Goal: Task Accomplishment & Management: Manage account settings

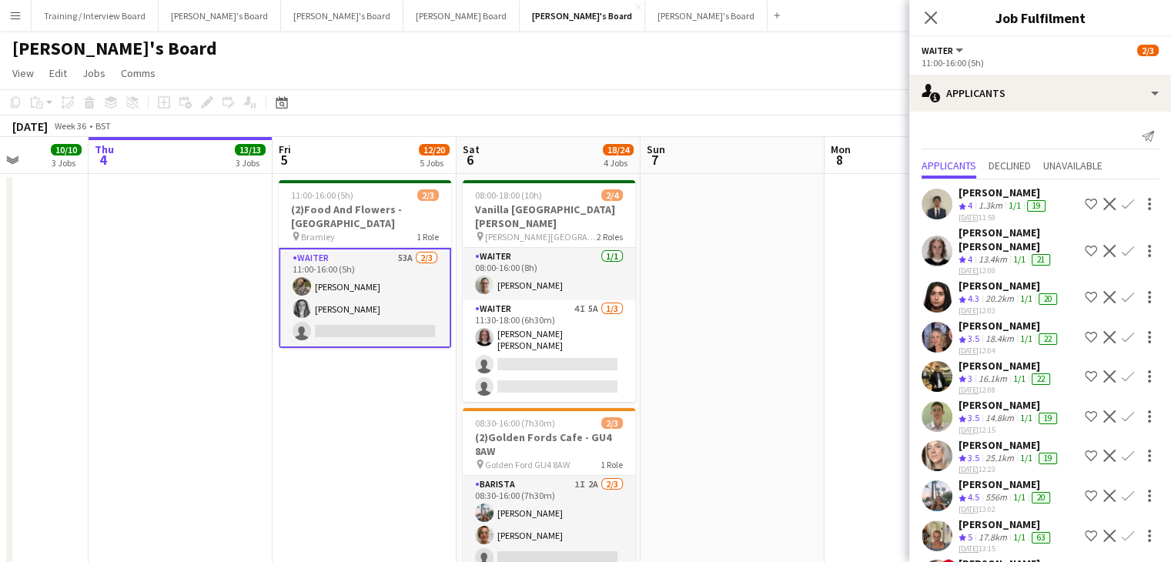
scroll to position [1690, 0]
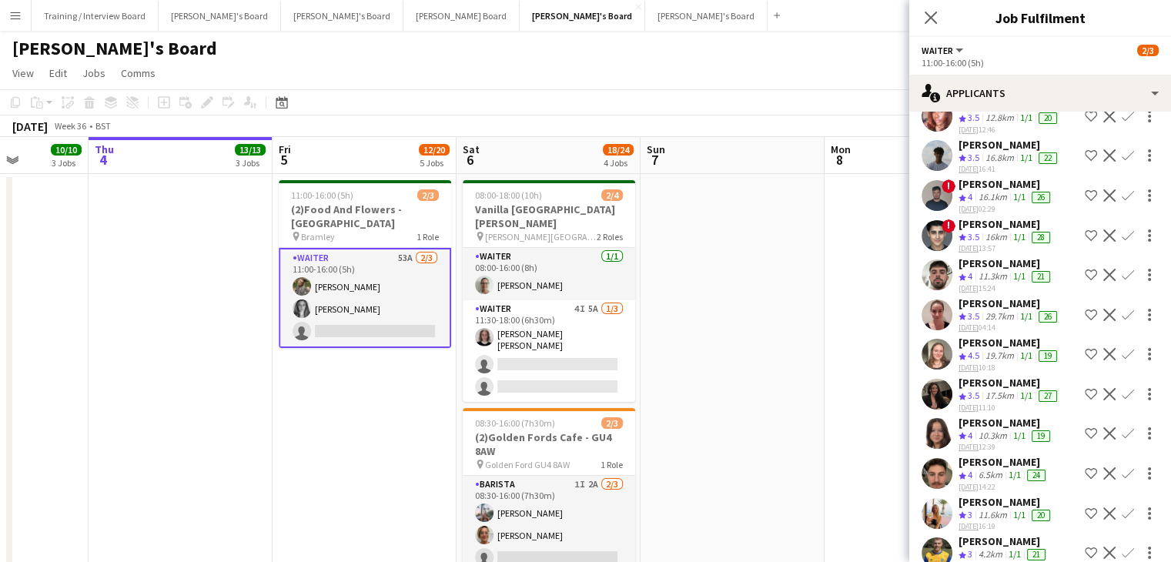
click at [16, 10] on app-icon "Menu" at bounding box center [15, 15] width 12 height 12
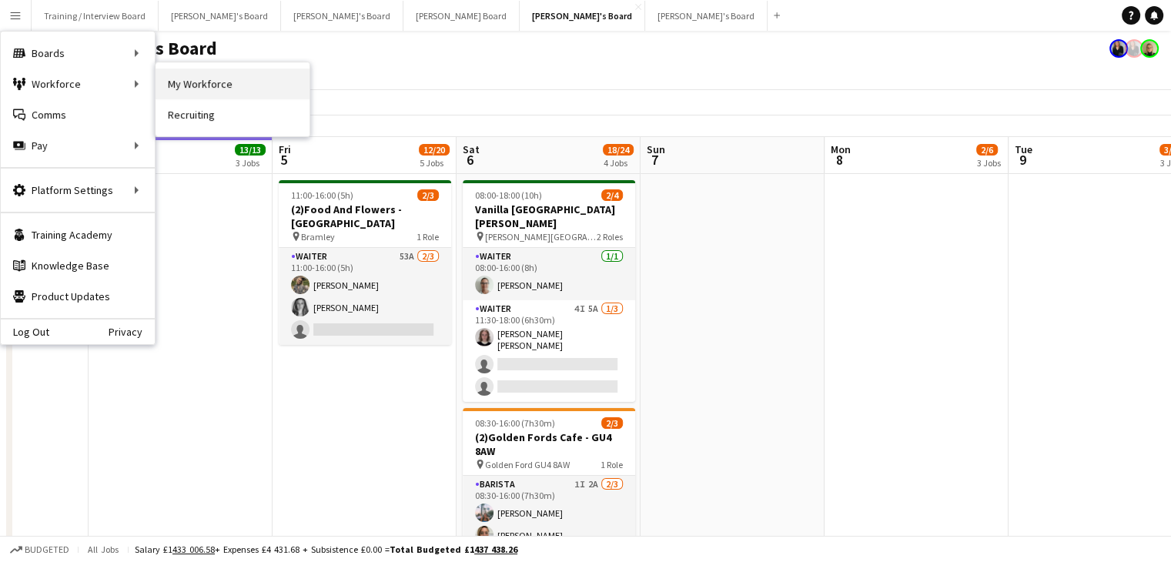
click at [199, 90] on link "My Workforce" at bounding box center [232, 84] width 154 height 31
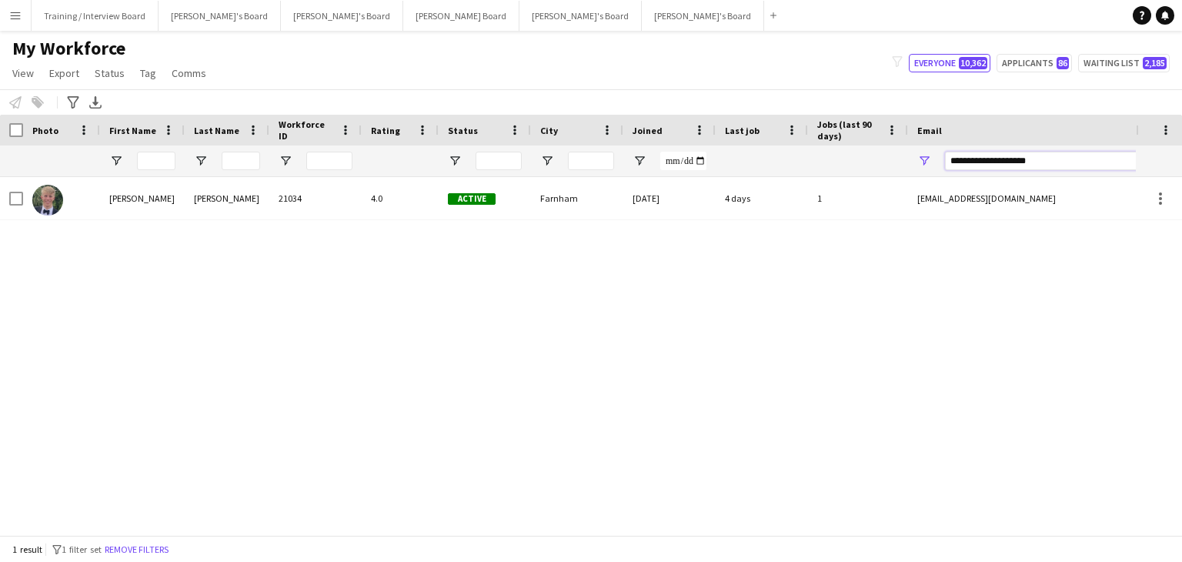
drag, startPoint x: 1070, startPoint y: 160, endPoint x: 837, endPoint y: 155, distance: 232.5
click at [837, 155] on div at bounding box center [834, 160] width 1669 height 31
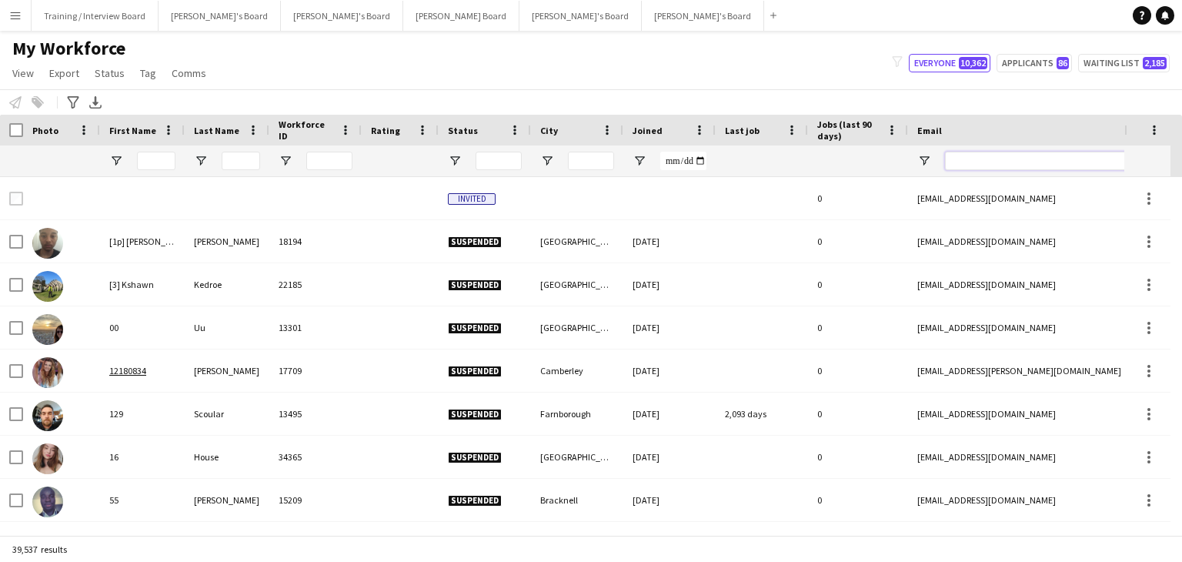
paste input "**********"
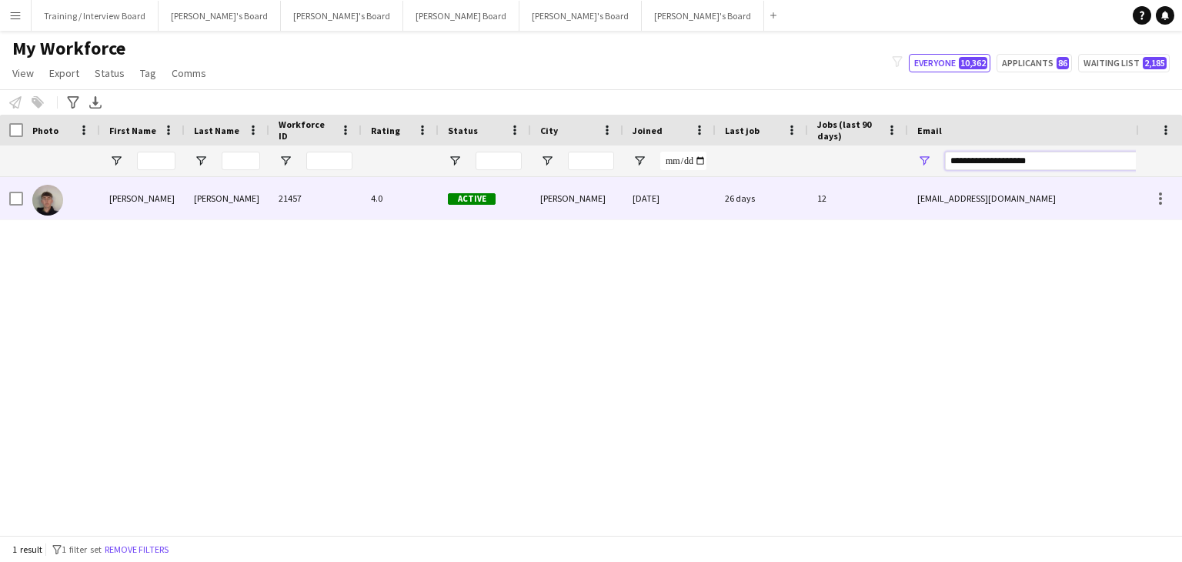
type input "**********"
click at [508, 206] on div "Active" at bounding box center [485, 198] width 92 height 42
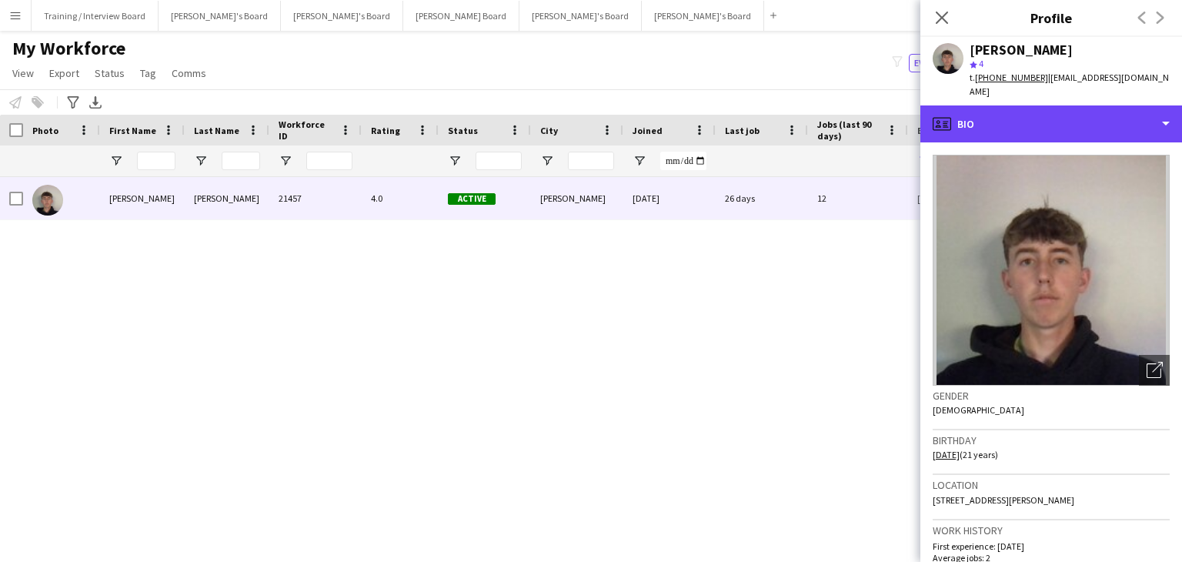
drag, startPoint x: 1058, startPoint y: 111, endPoint x: 1137, endPoint y: 122, distance: 79.4
click at [1062, 112] on div "profile Bio" at bounding box center [1052, 123] width 262 height 37
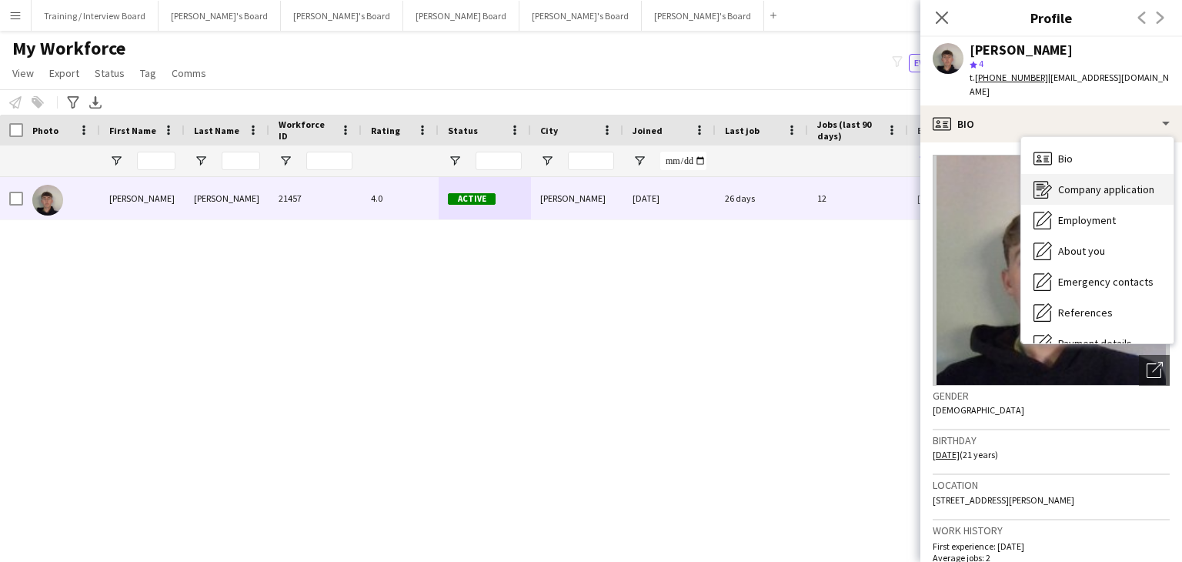
click at [1142, 182] on span "Company application" at bounding box center [1106, 189] width 96 height 14
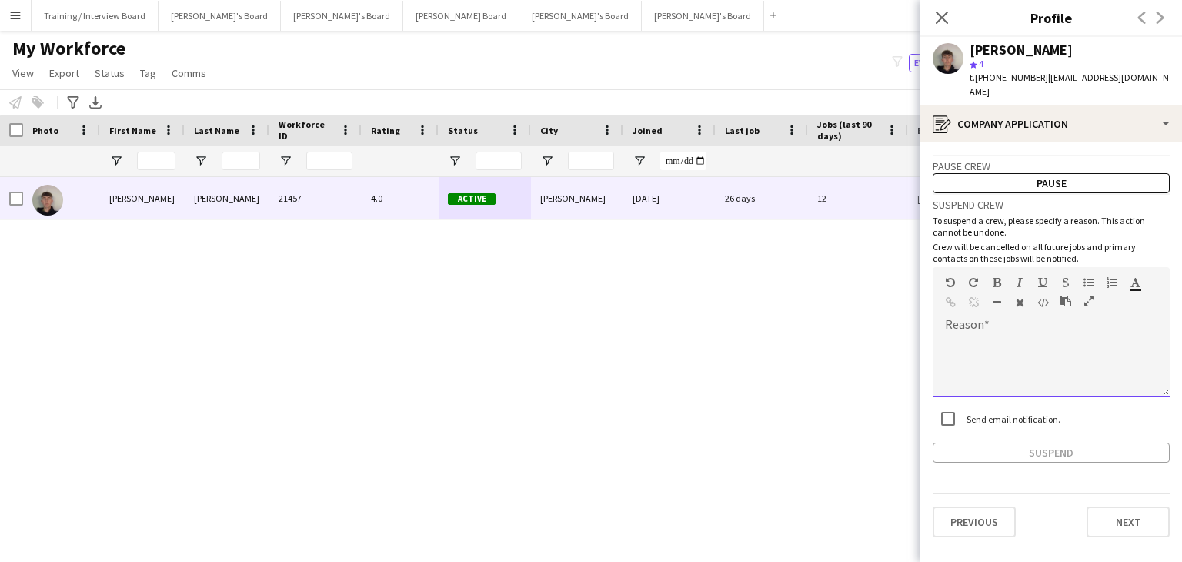
click at [1002, 308] on div "default Heading 1 Heading 2 Heading 3 Heading 4 Heading 5 Heading 6 Heading 7 P…" at bounding box center [1051, 296] width 237 height 58
click at [977, 426] on div "**********" at bounding box center [1051, 327] width 237 height 269
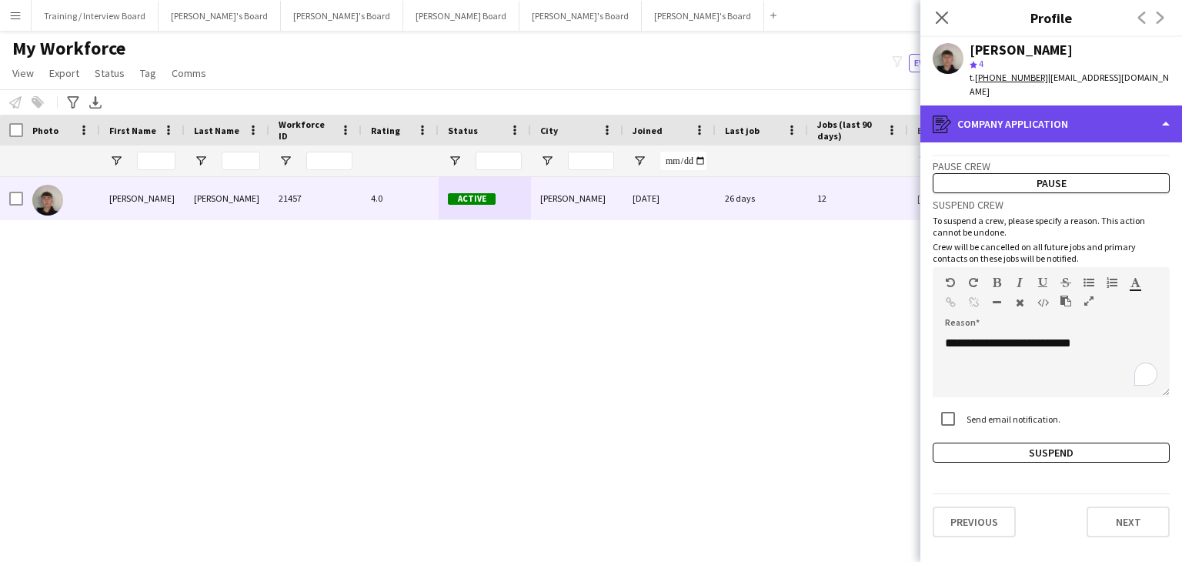
click at [1045, 105] on div "register Company application" at bounding box center [1052, 123] width 262 height 37
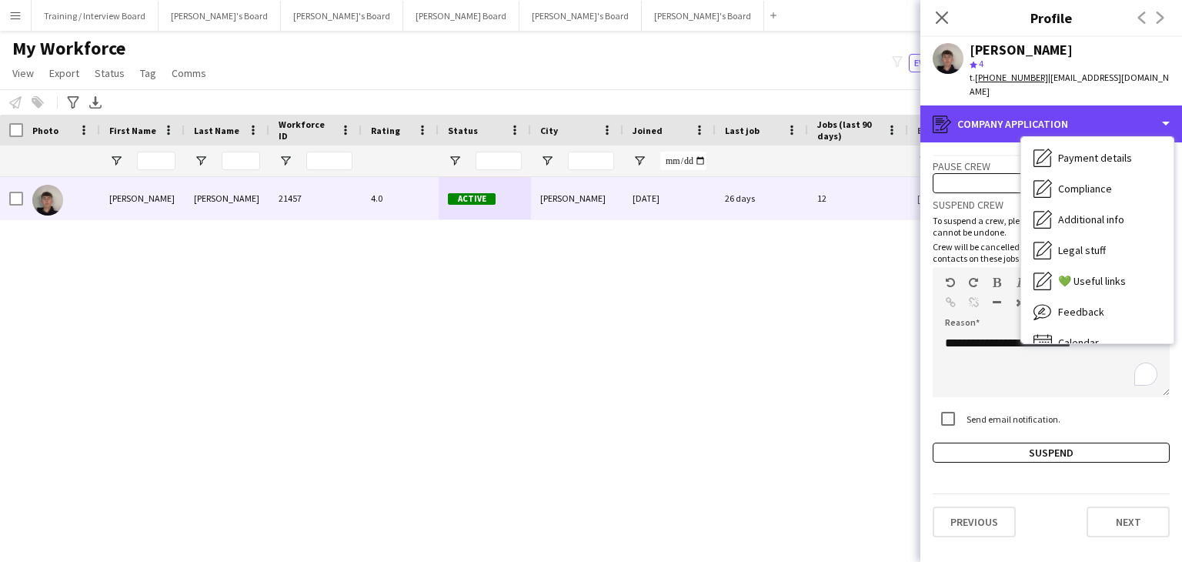
scroll to position [206, 0]
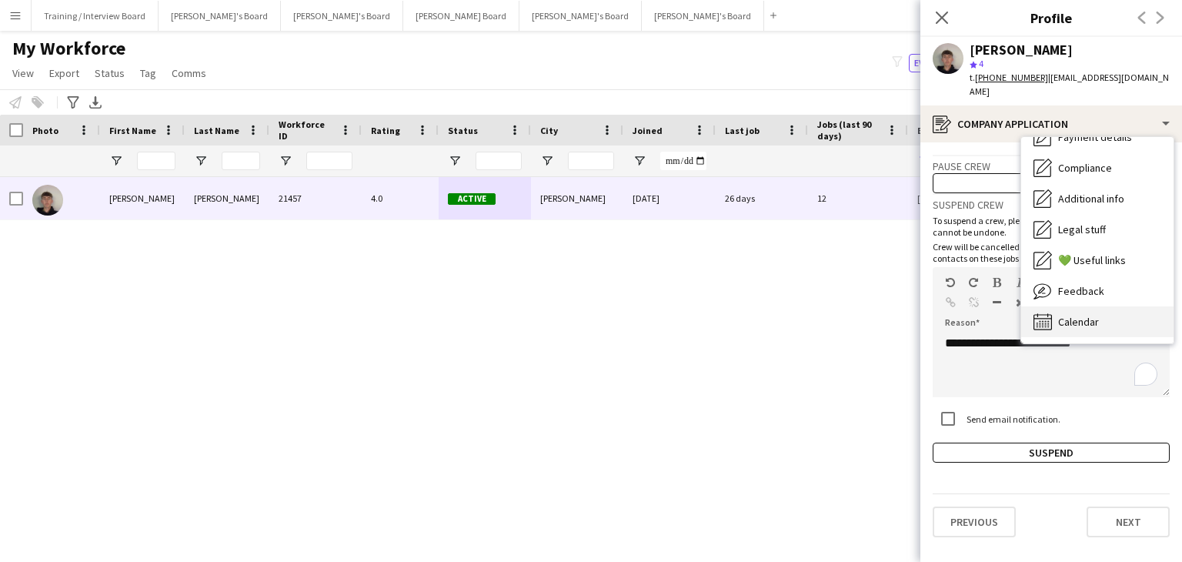
click at [1093, 315] on span "Calendar" at bounding box center [1078, 322] width 41 height 14
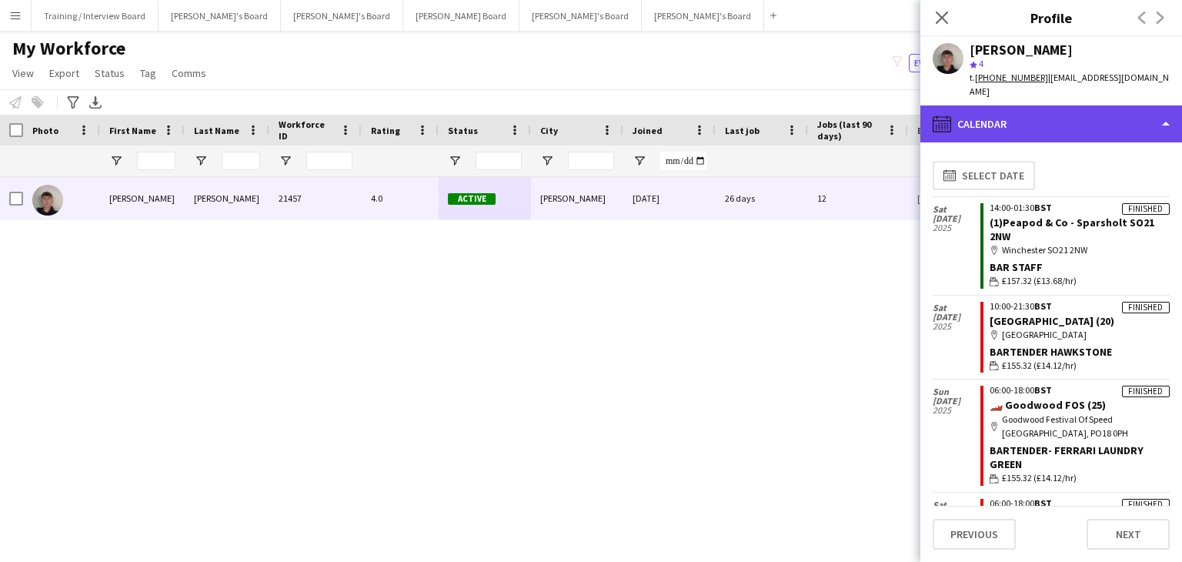
click at [1031, 113] on div "calendar-full Calendar" at bounding box center [1052, 123] width 262 height 37
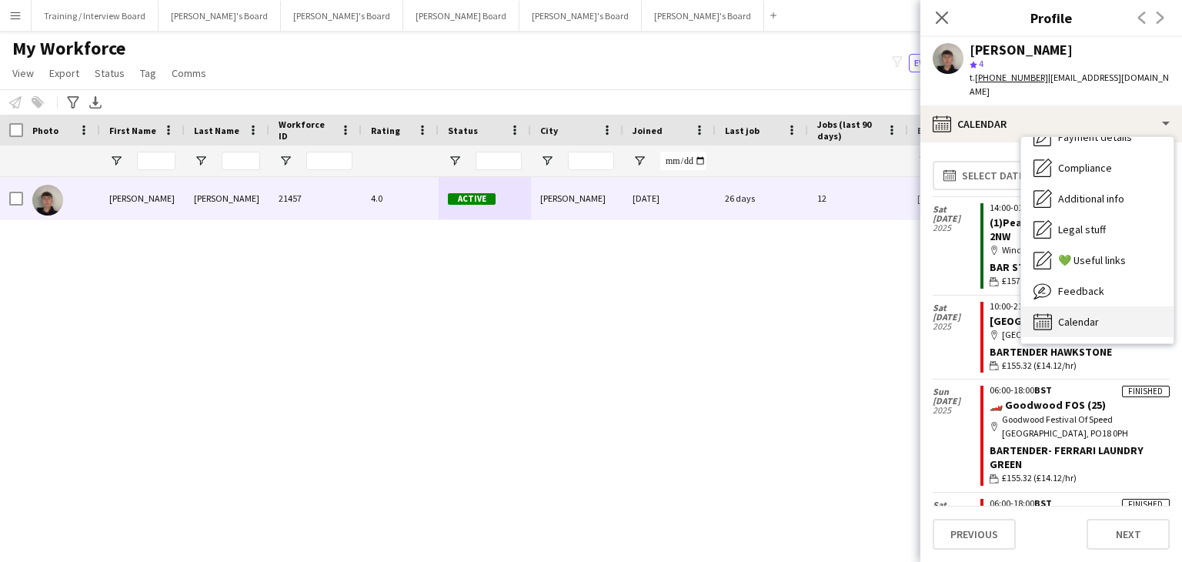
click at [1093, 315] on span "Calendar" at bounding box center [1078, 322] width 41 height 14
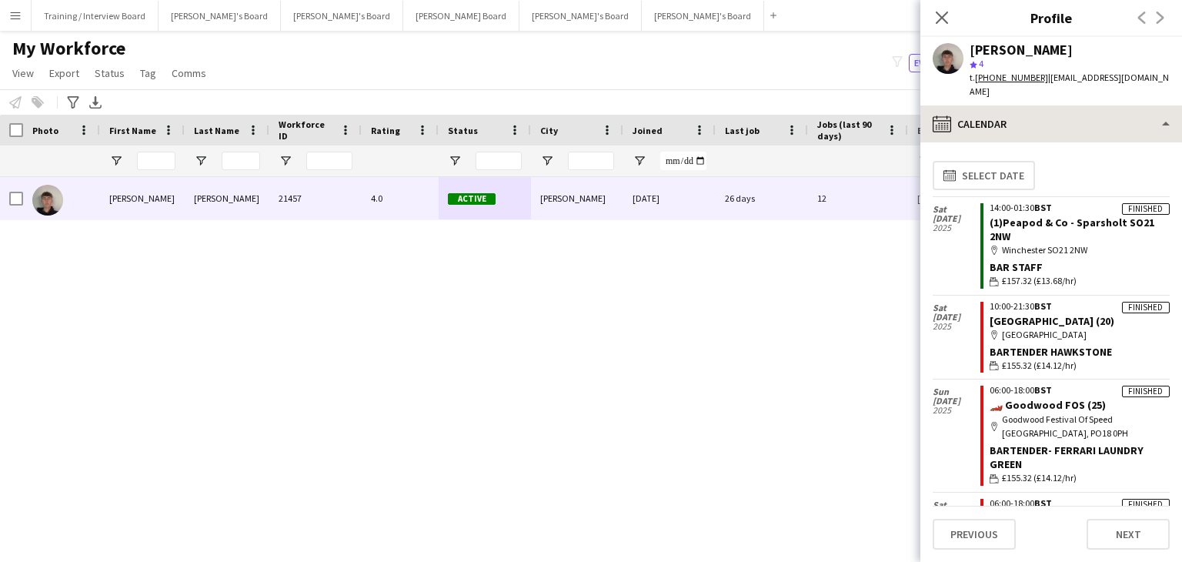
drag, startPoint x: 1056, startPoint y: 139, endPoint x: 1053, endPoint y: 121, distance: 18.7
click at [1054, 124] on div "calendar-full Calendar Bio Bio Company application Company application Employme…" at bounding box center [1052, 333] width 262 height 456
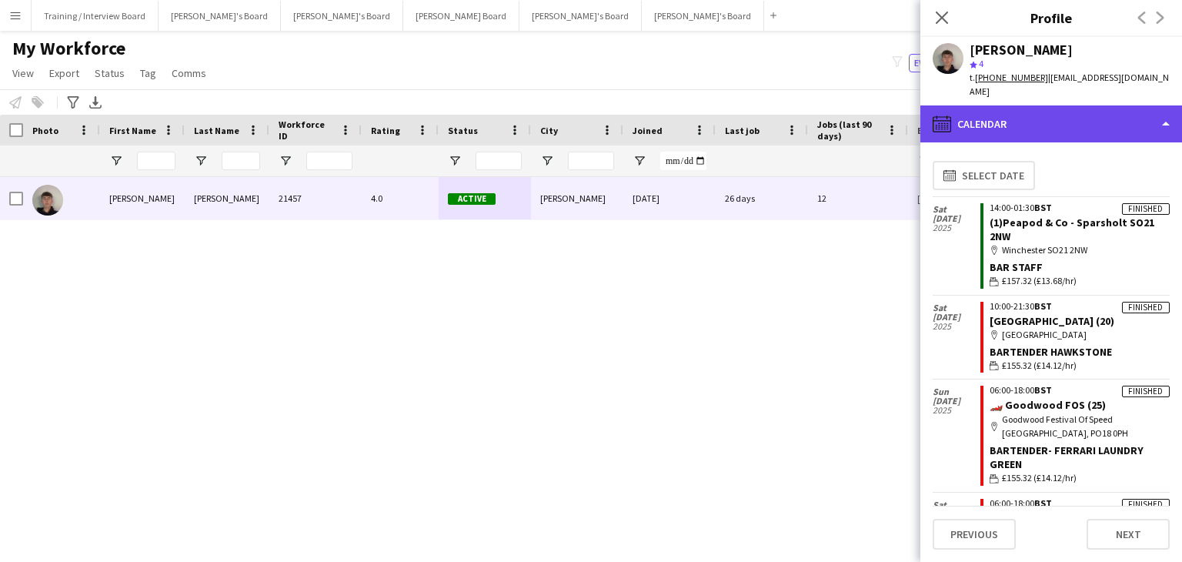
click at [1051, 119] on div "calendar-full Calendar" at bounding box center [1052, 123] width 262 height 37
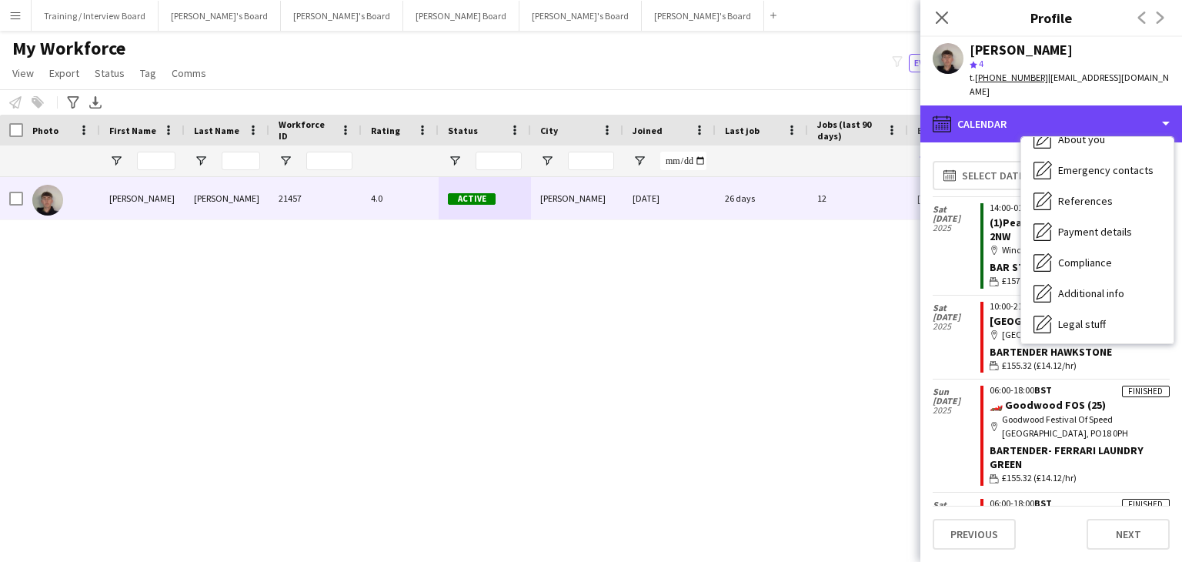
scroll to position [0, 0]
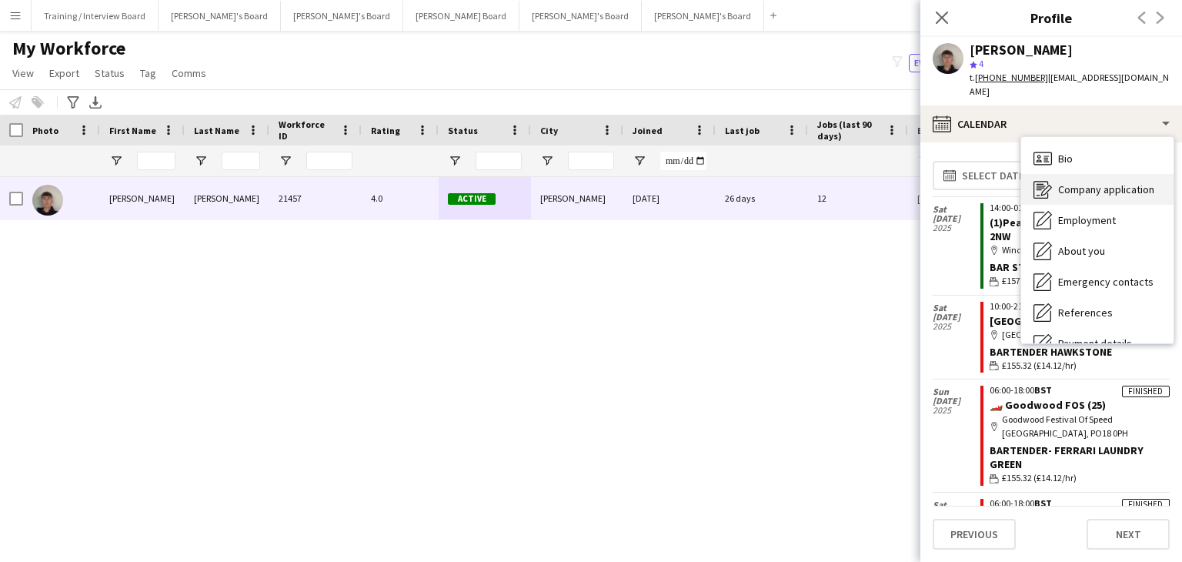
click at [1087, 182] on span "Company application" at bounding box center [1106, 189] width 96 height 14
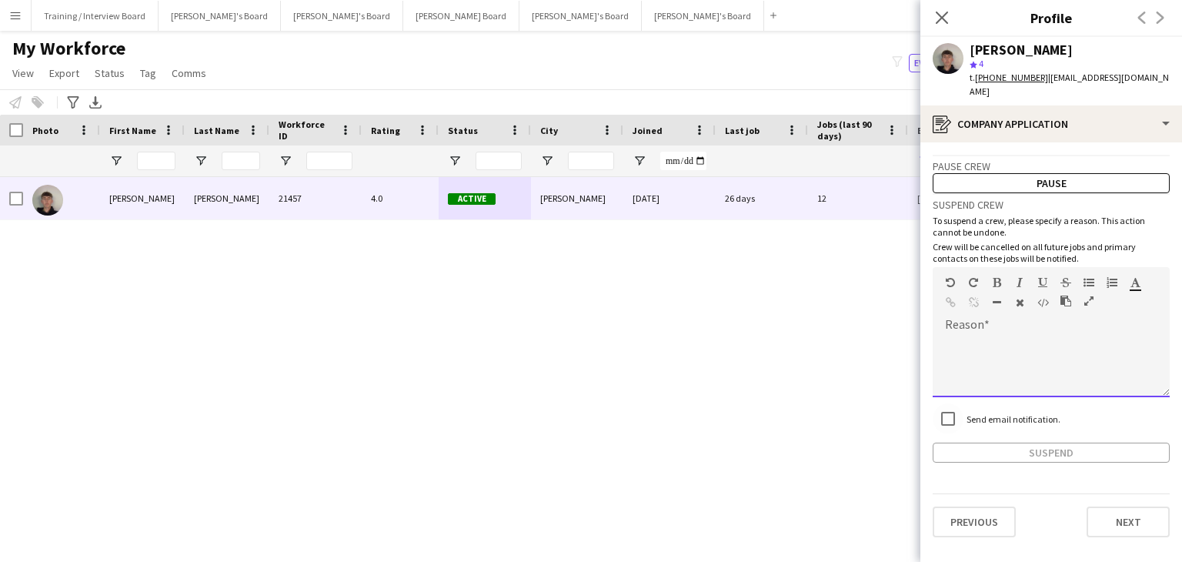
click at [967, 336] on div at bounding box center [1051, 367] width 237 height 62
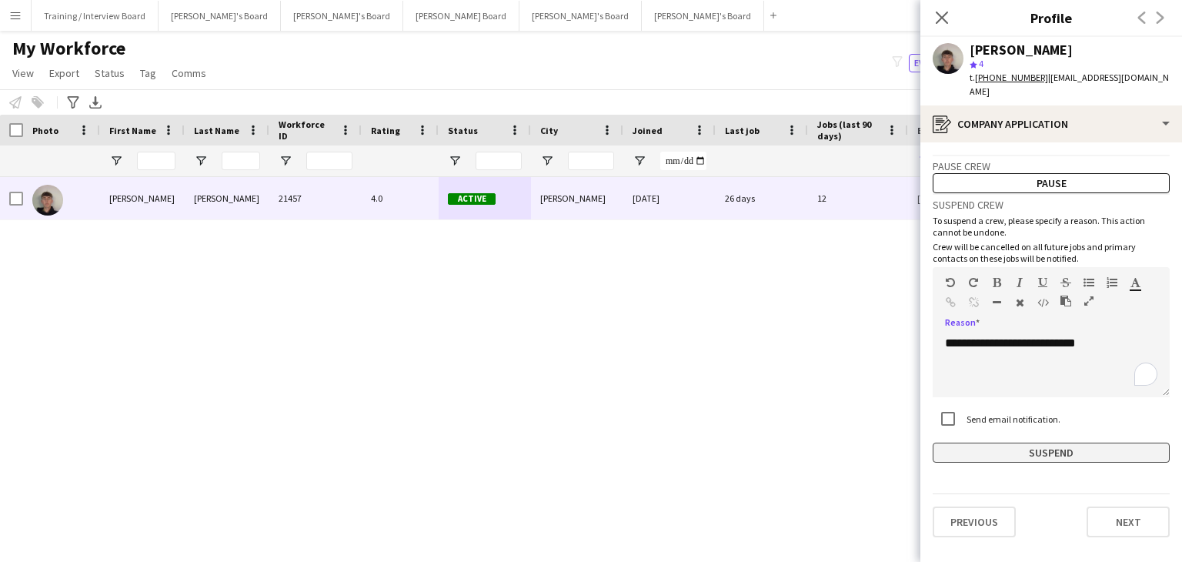
click at [1086, 443] on button "Suspend" at bounding box center [1051, 453] width 237 height 20
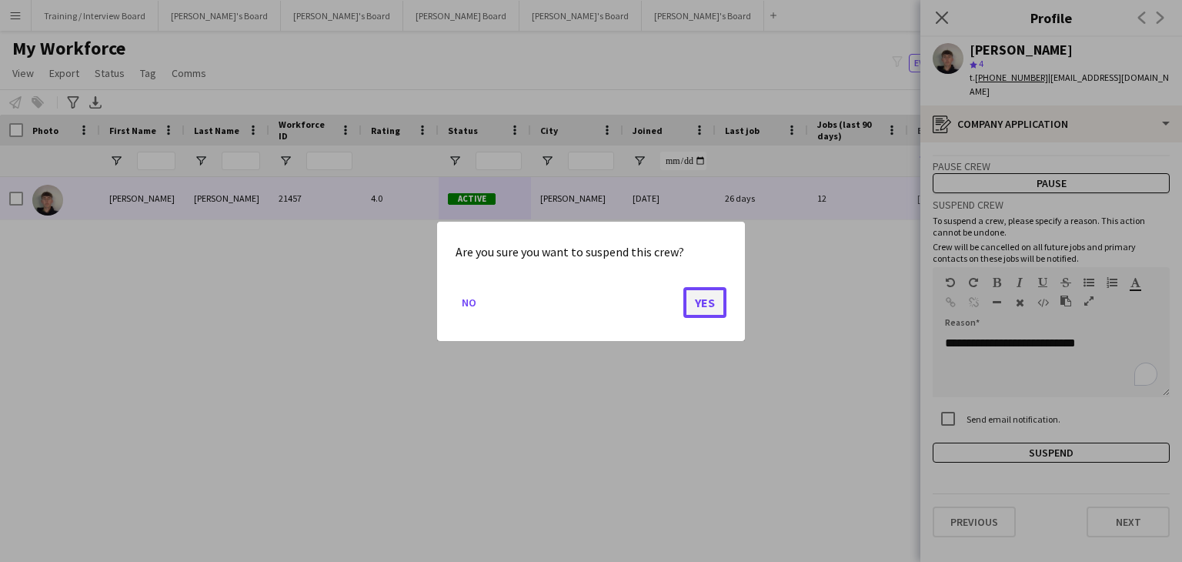
click at [705, 303] on button "Yes" at bounding box center [705, 301] width 43 height 31
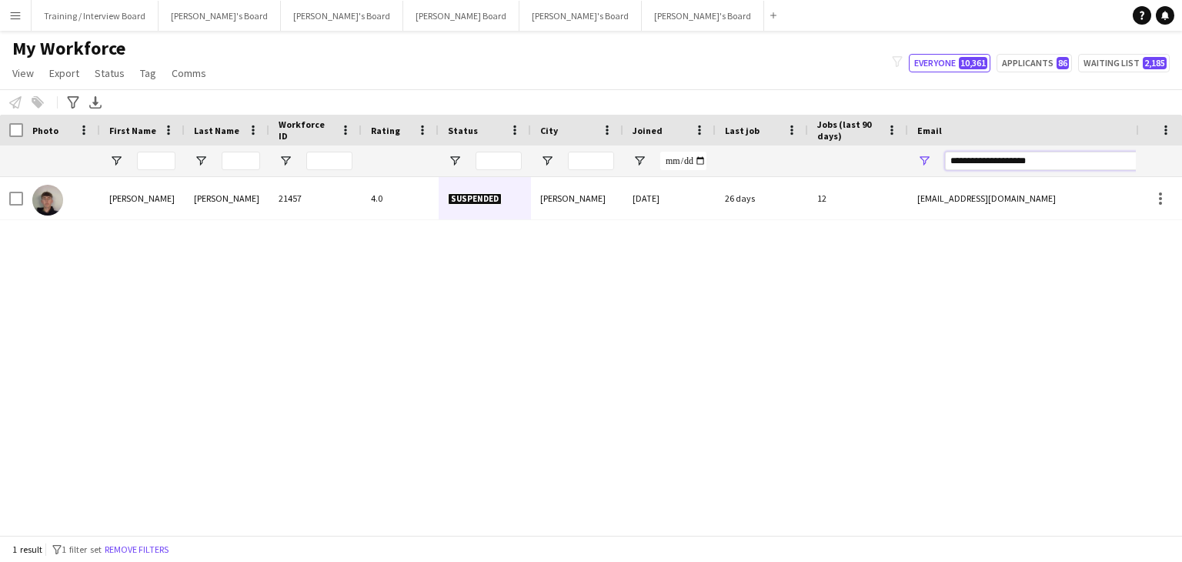
drag, startPoint x: 1065, startPoint y: 165, endPoint x: 696, endPoint y: 170, distance: 368.7
click at [696, 170] on div at bounding box center [834, 160] width 1669 height 31
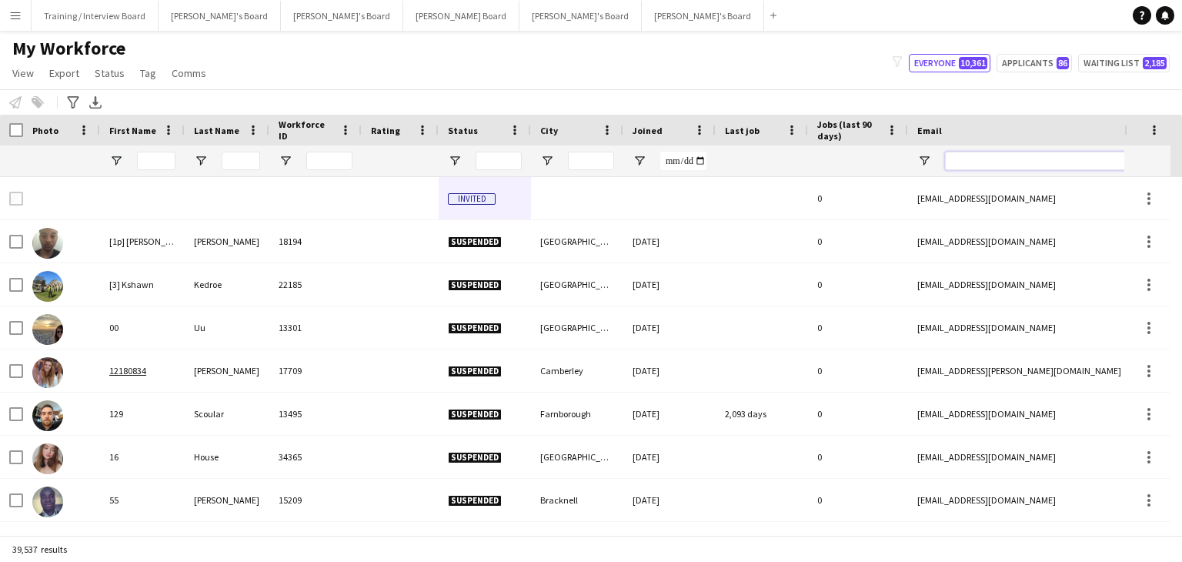
paste input "**********"
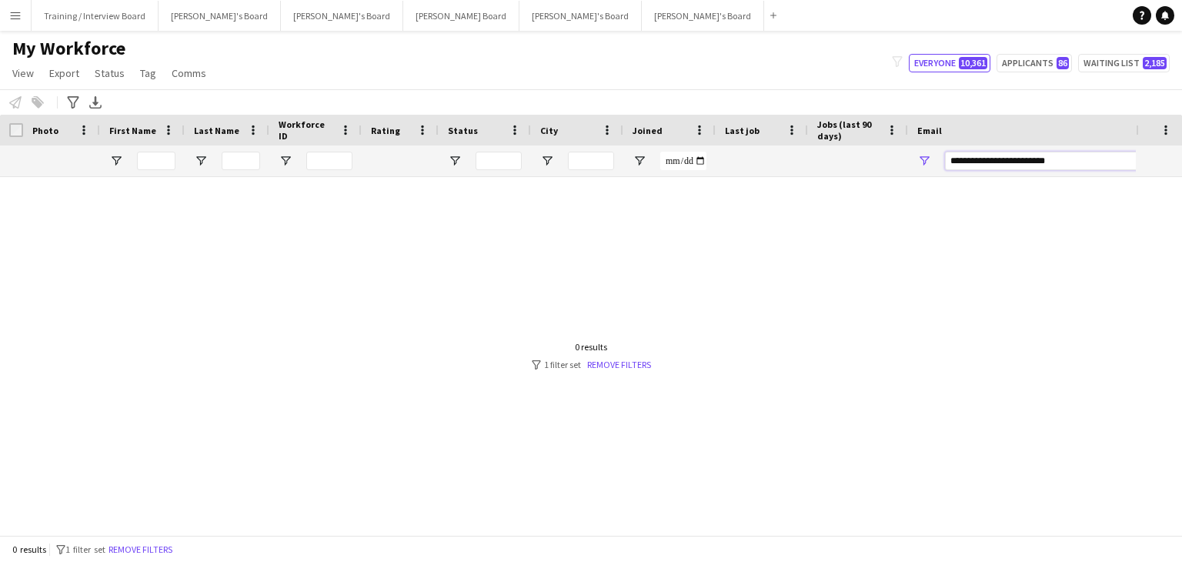
click at [951, 162] on input "**********" at bounding box center [1076, 161] width 262 height 18
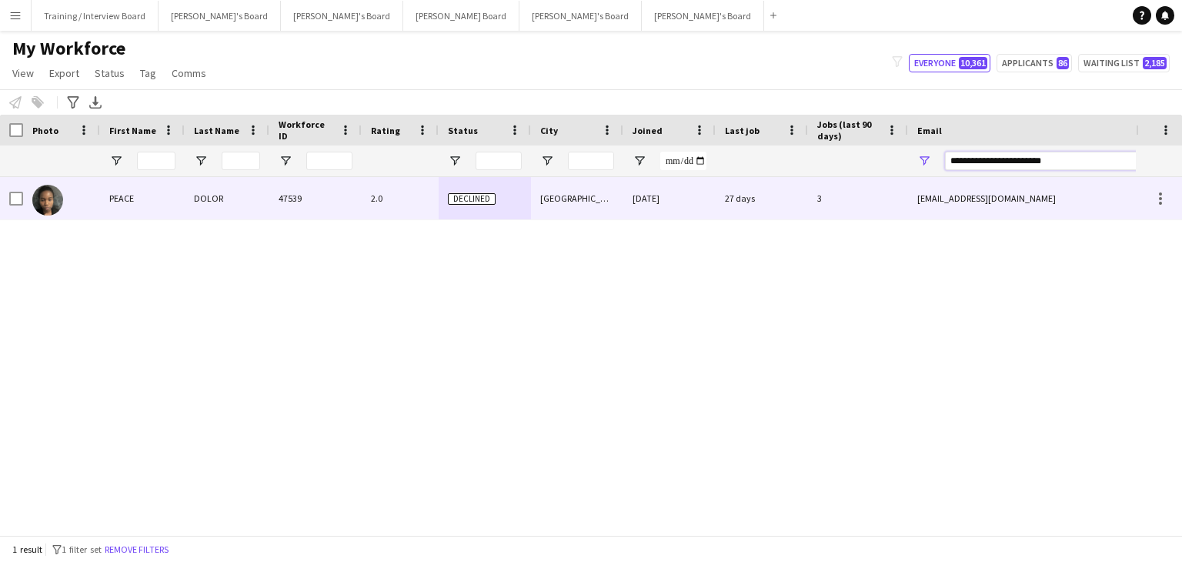
type input "**********"
click at [622, 206] on div "[GEOGRAPHIC_DATA]" at bounding box center [577, 198] width 92 height 42
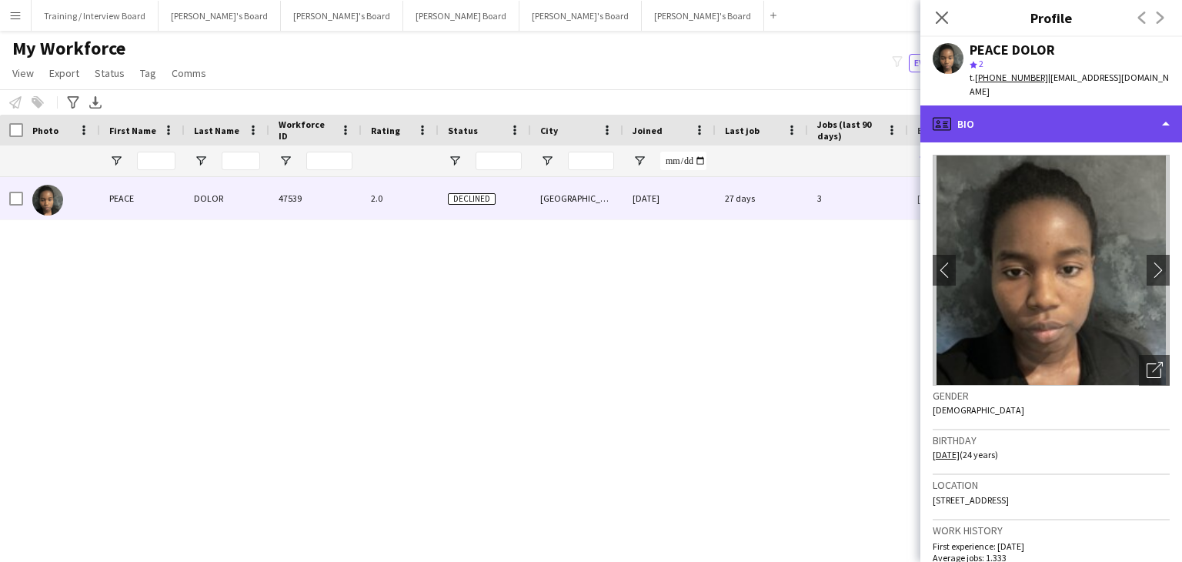
click at [1081, 105] on div "profile Bio" at bounding box center [1052, 123] width 262 height 37
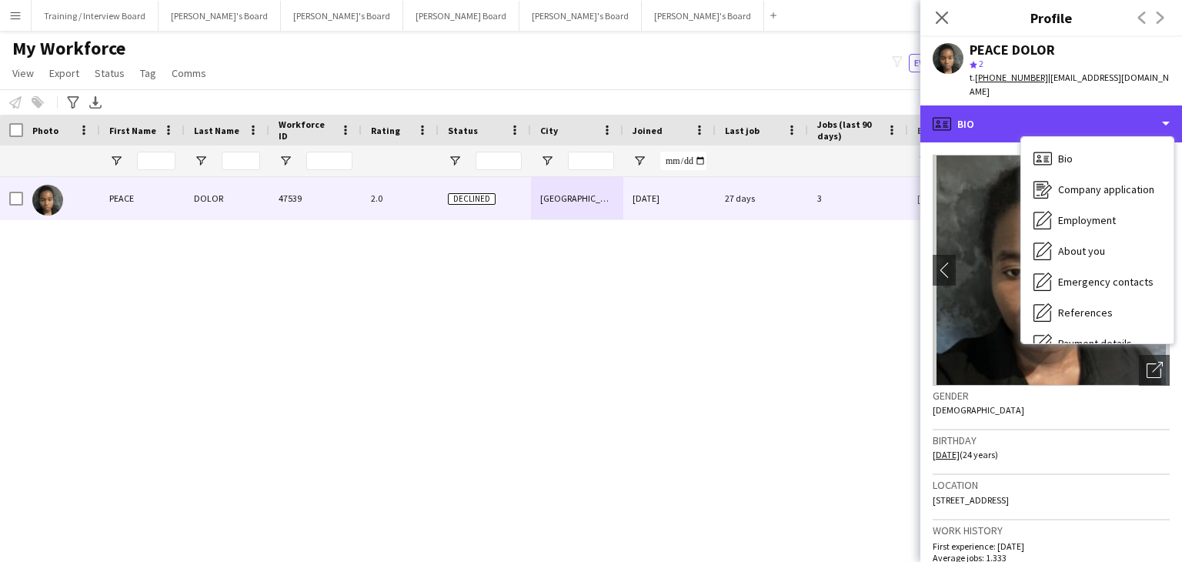
scroll to position [206, 0]
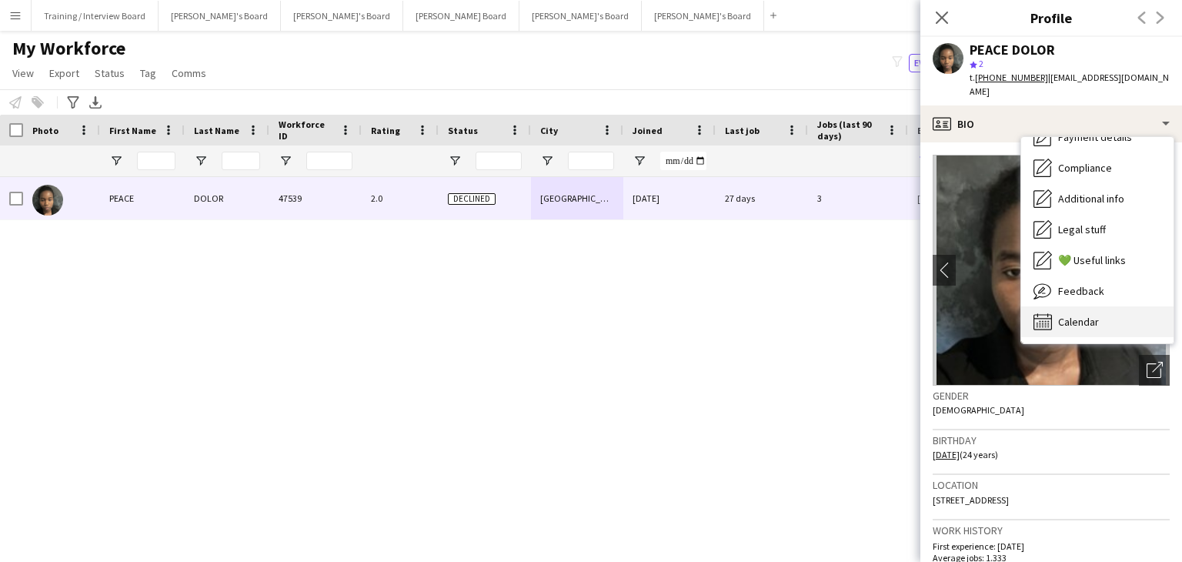
click at [1136, 312] on div "Calendar Calendar" at bounding box center [1097, 321] width 152 height 31
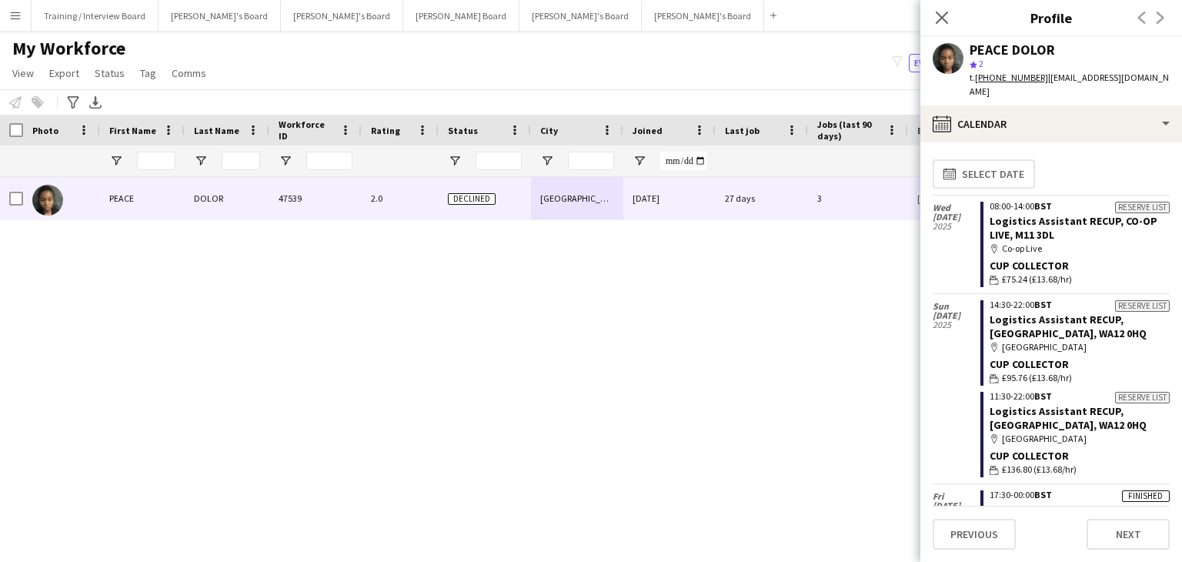
scroll to position [0, 0]
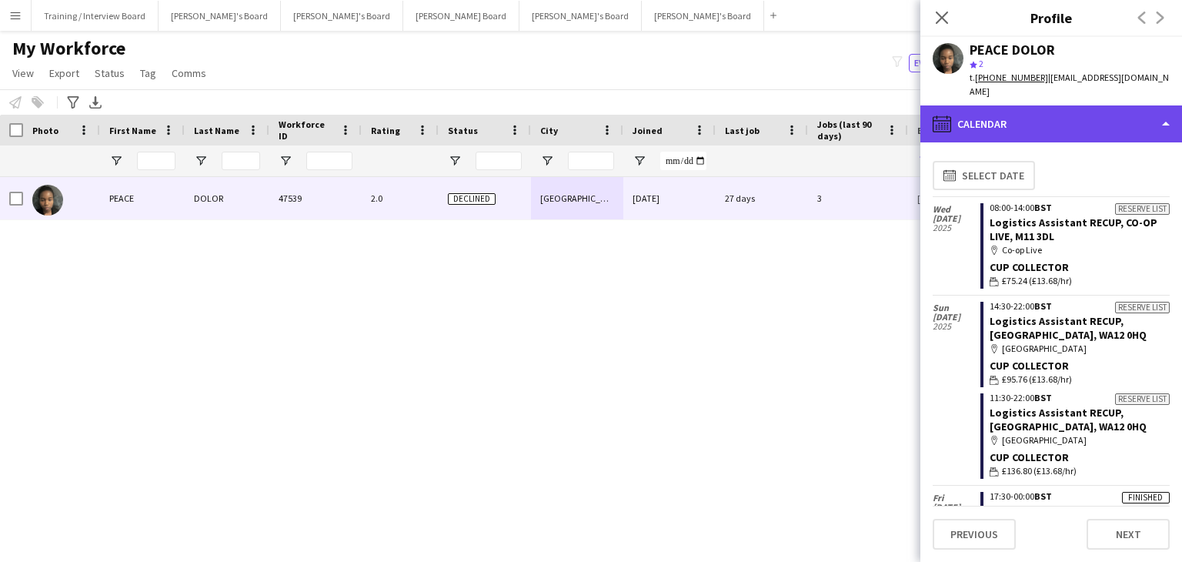
click at [1062, 105] on div "calendar-full Calendar" at bounding box center [1052, 123] width 262 height 37
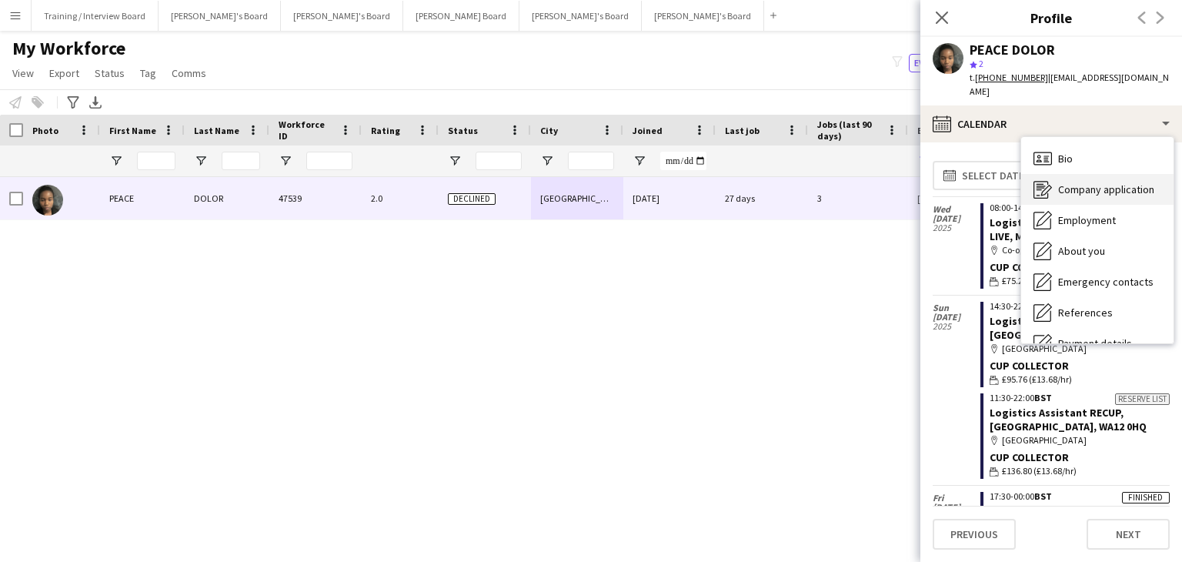
click at [1098, 182] on span "Company application" at bounding box center [1106, 189] width 96 height 14
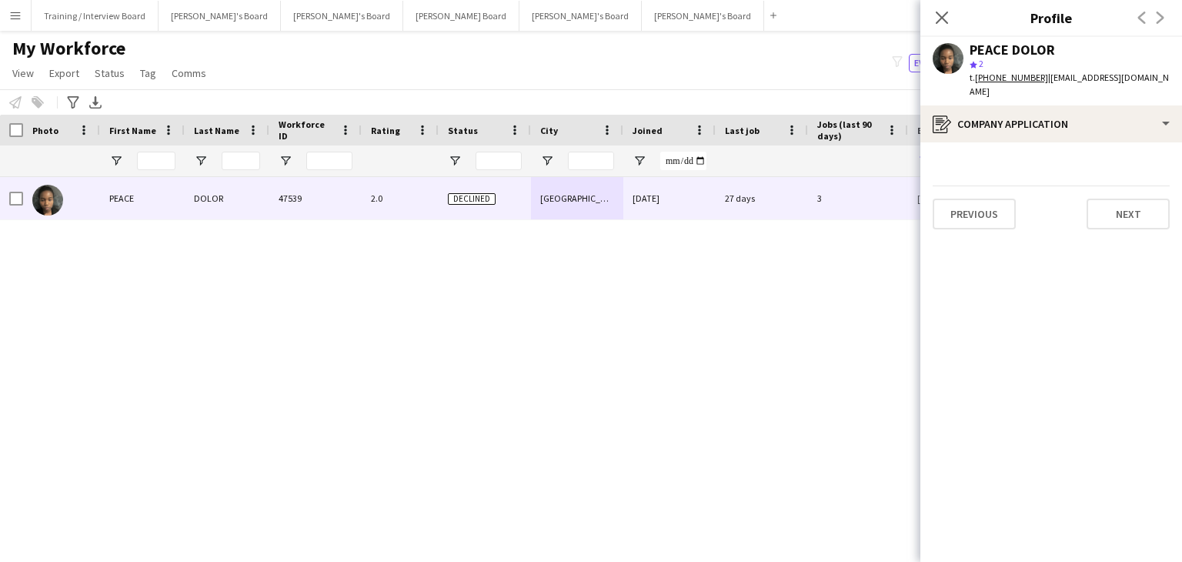
click at [627, 345] on div "PEACE DOLOR 47539 2.0 Declined Manchester [DATE] 27 days 3 [EMAIL_ADDRESS][DOMA…" at bounding box center [568, 350] width 1136 height 346
drag, startPoint x: 781, startPoint y: 75, endPoint x: 958, endPoint y: 127, distance: 184.6
click at [781, 72] on div "My Workforce View Views Default view Compliance RTW Checks [GEOGRAPHIC_DATA] Se…" at bounding box center [591, 63] width 1182 height 52
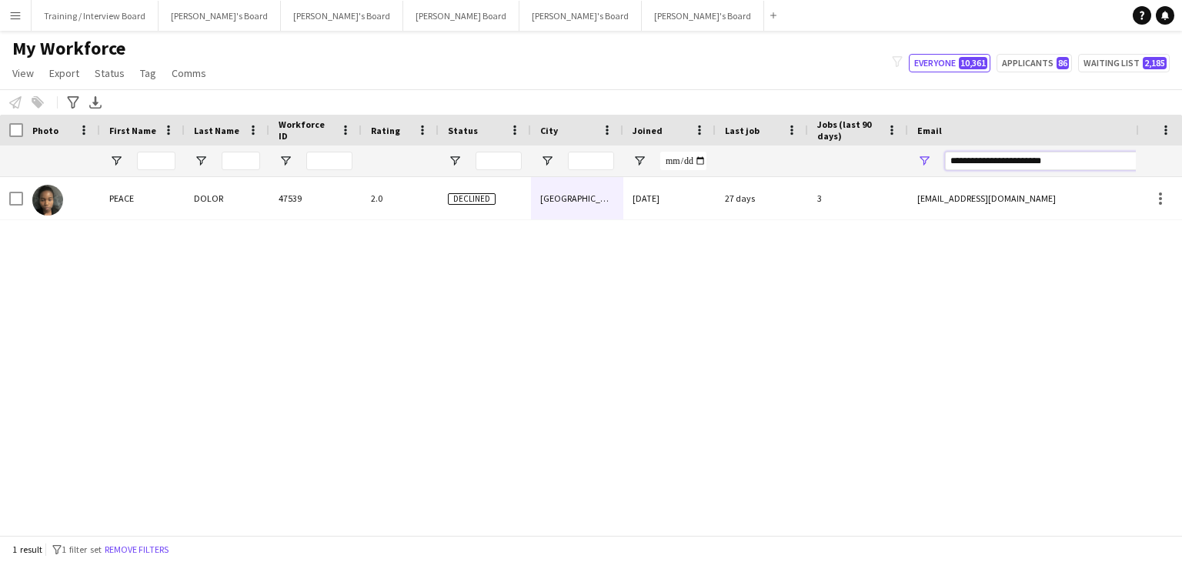
drag, startPoint x: 1093, startPoint y: 164, endPoint x: 757, endPoint y: 168, distance: 336.4
click at [757, 168] on div at bounding box center [834, 160] width 1669 height 31
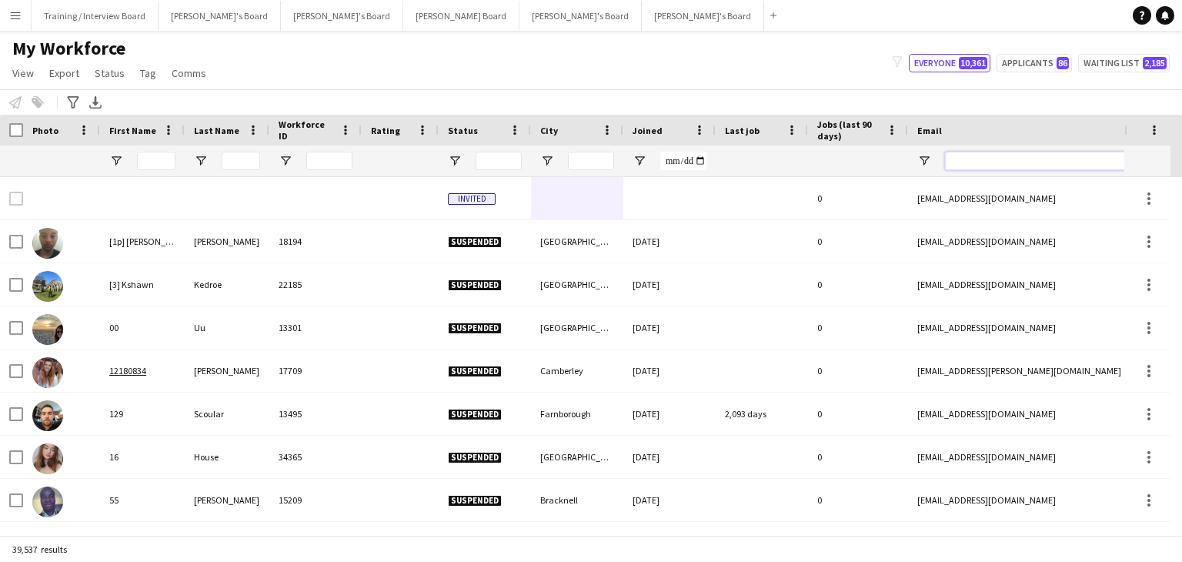
paste input "**********"
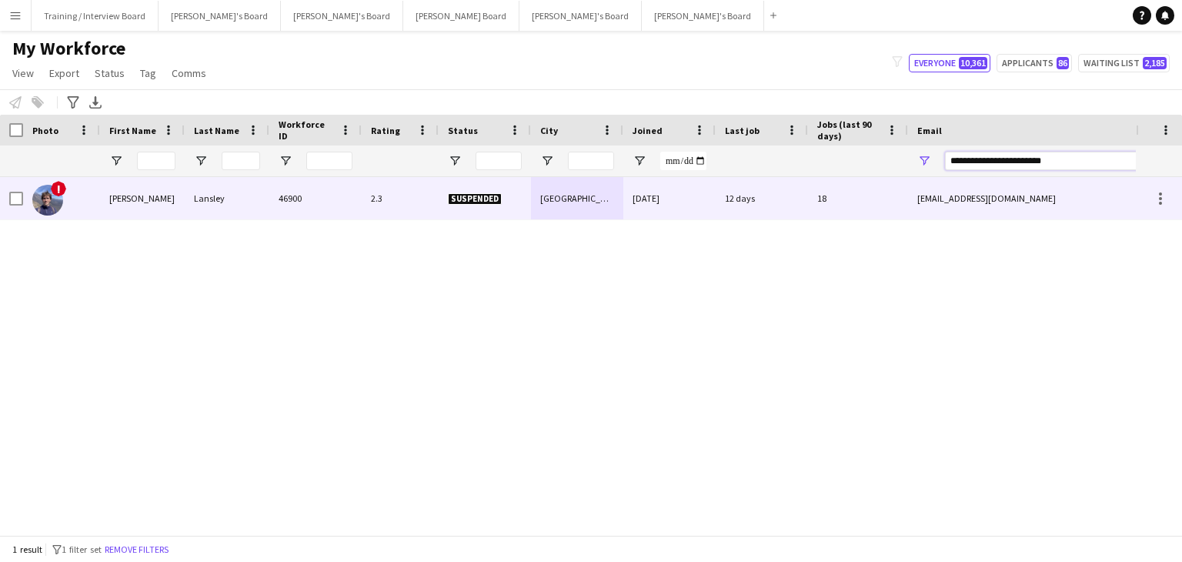
type input "**********"
click at [514, 206] on div "Suspended" at bounding box center [485, 198] width 92 height 42
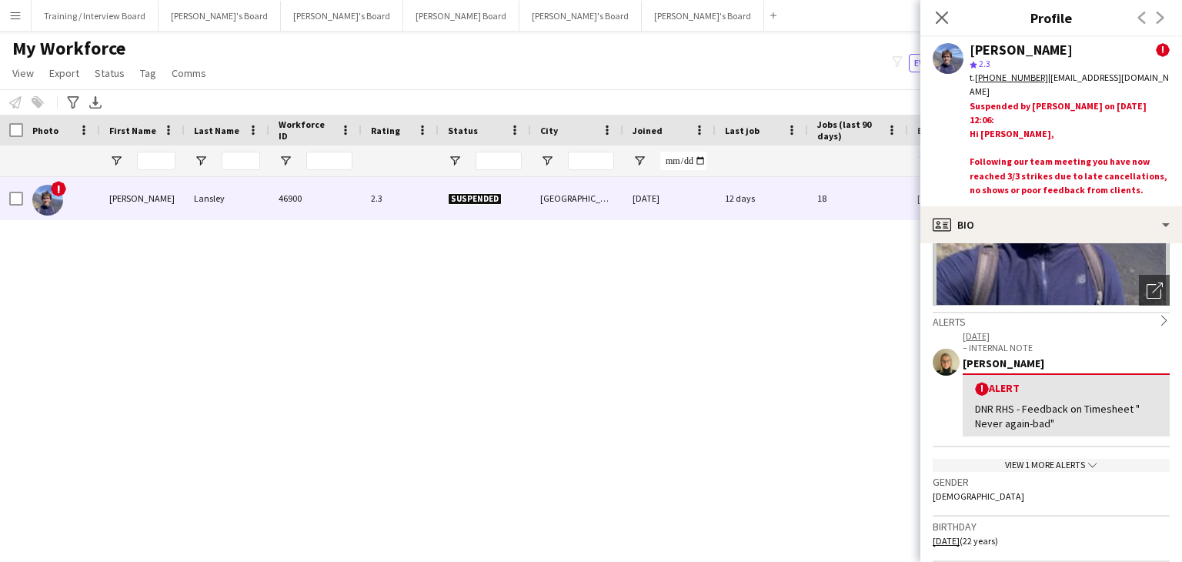
scroll to position [308, 0]
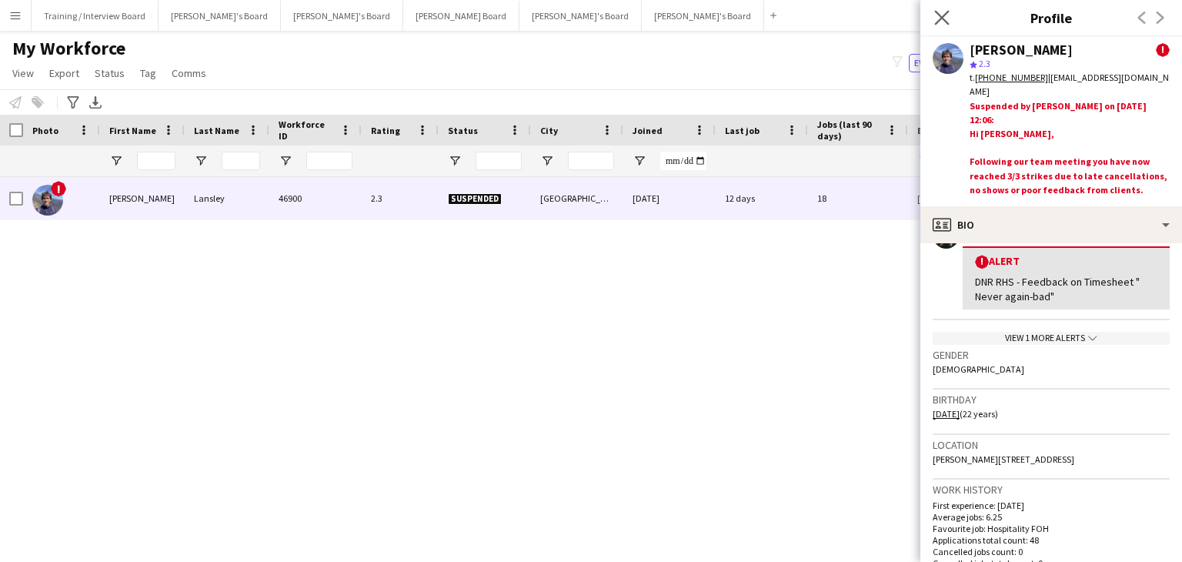
click at [948, 14] on icon "Close pop-in" at bounding box center [941, 17] width 15 height 15
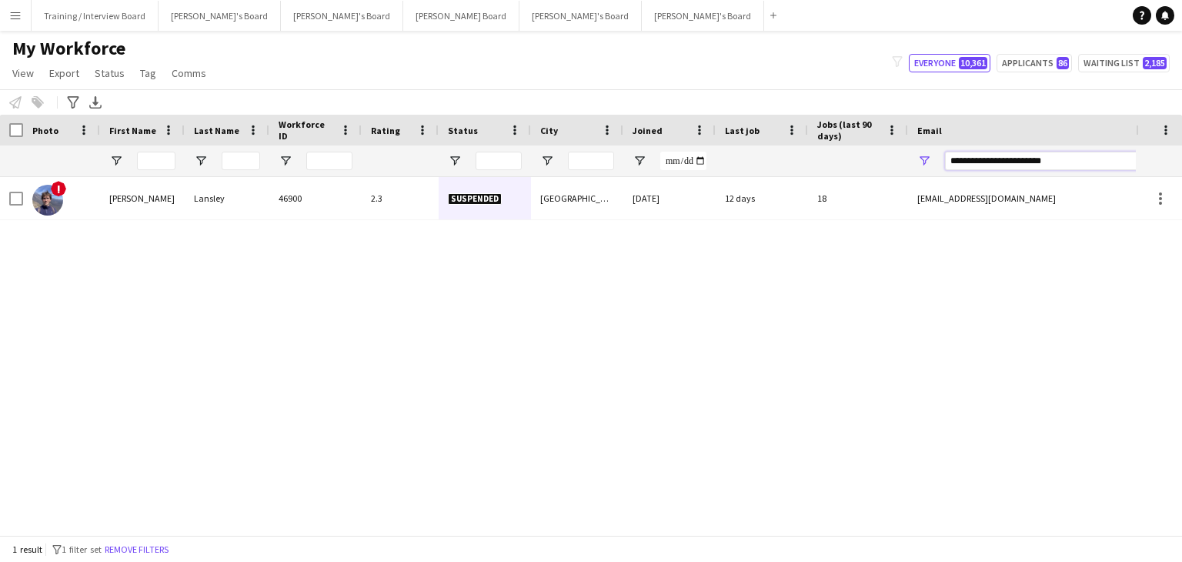
drag, startPoint x: 1093, startPoint y: 159, endPoint x: 761, endPoint y: 165, distance: 332.6
click at [761, 165] on div at bounding box center [834, 160] width 1669 height 31
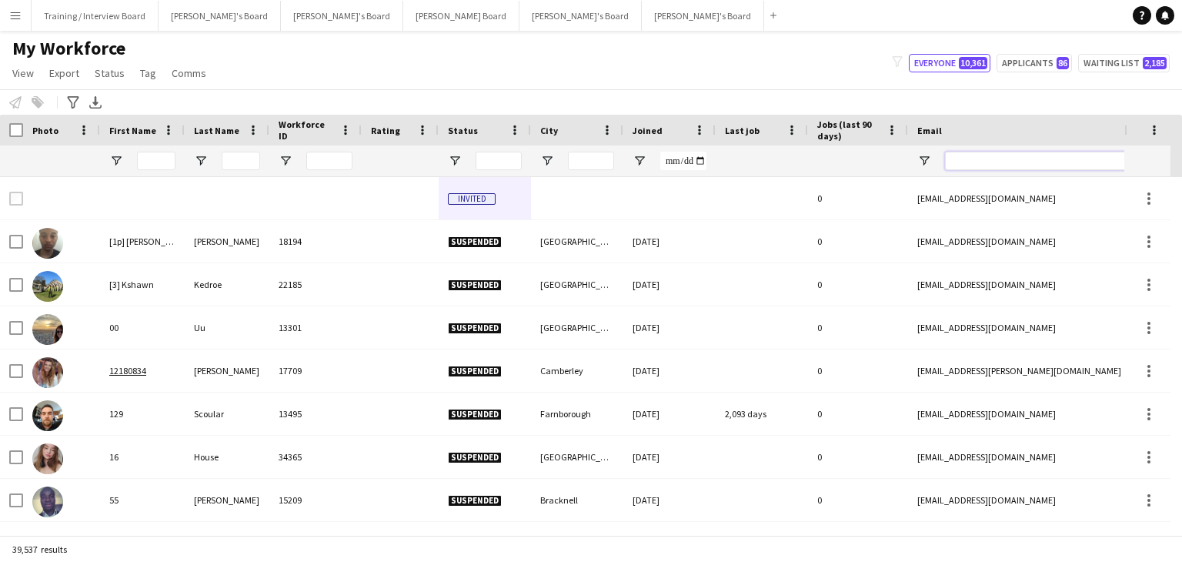
paste input "**********"
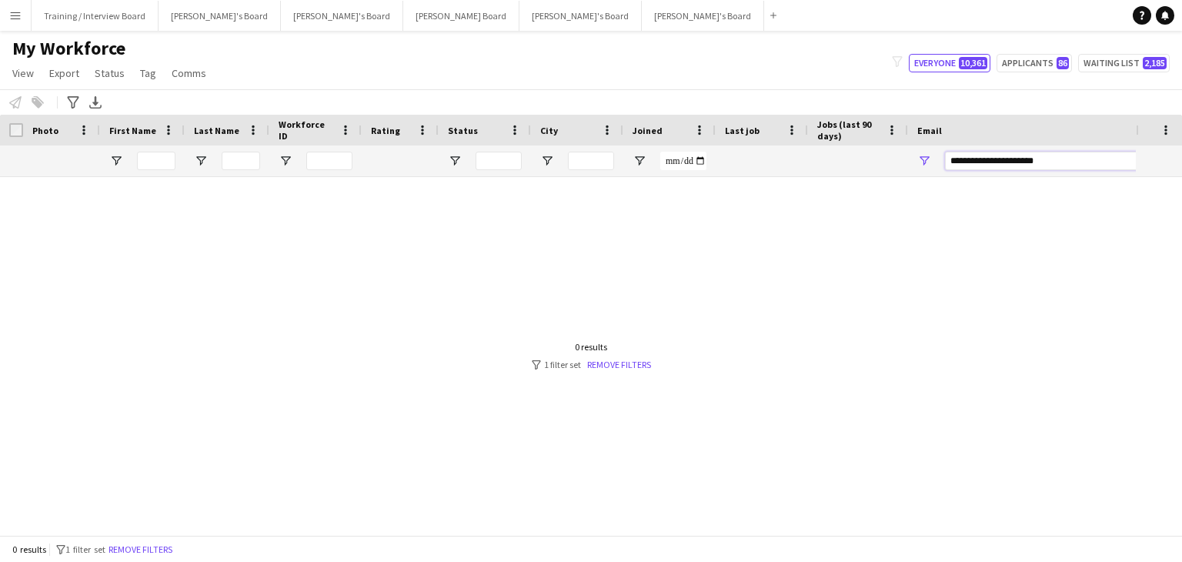
click at [951, 161] on input "**********" at bounding box center [1076, 161] width 262 height 18
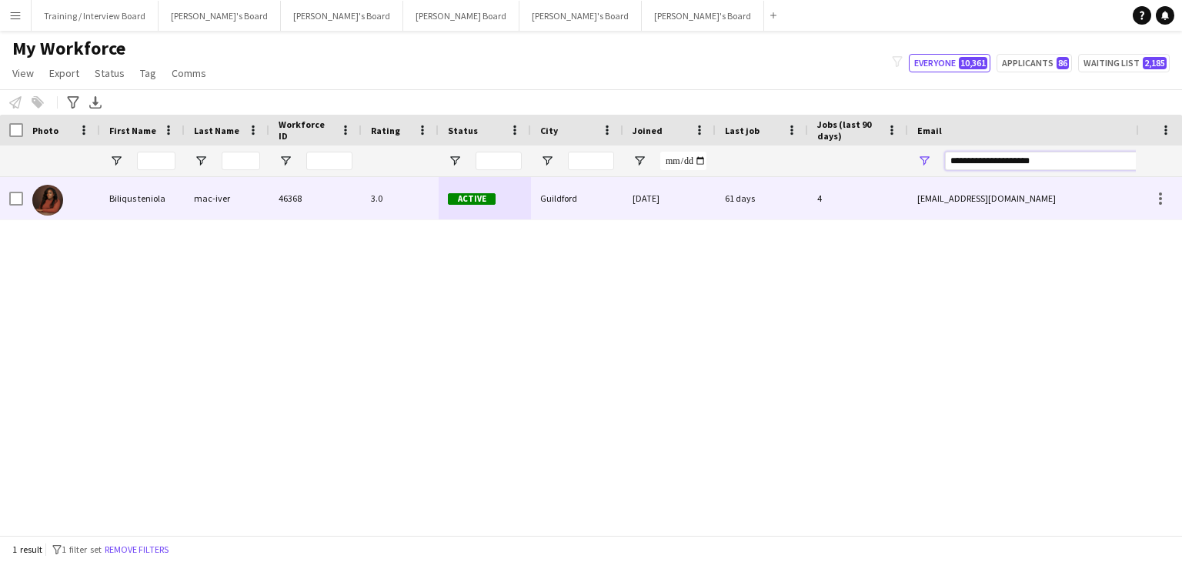
type input "**********"
click at [588, 202] on div "Guildford" at bounding box center [577, 198] width 92 height 42
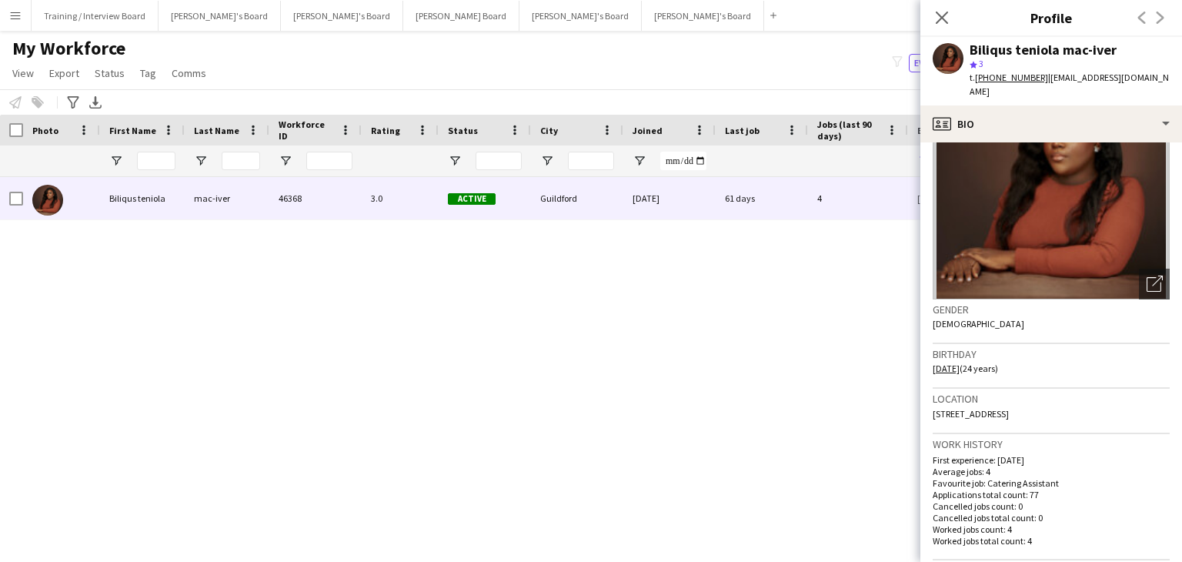
scroll to position [0, 0]
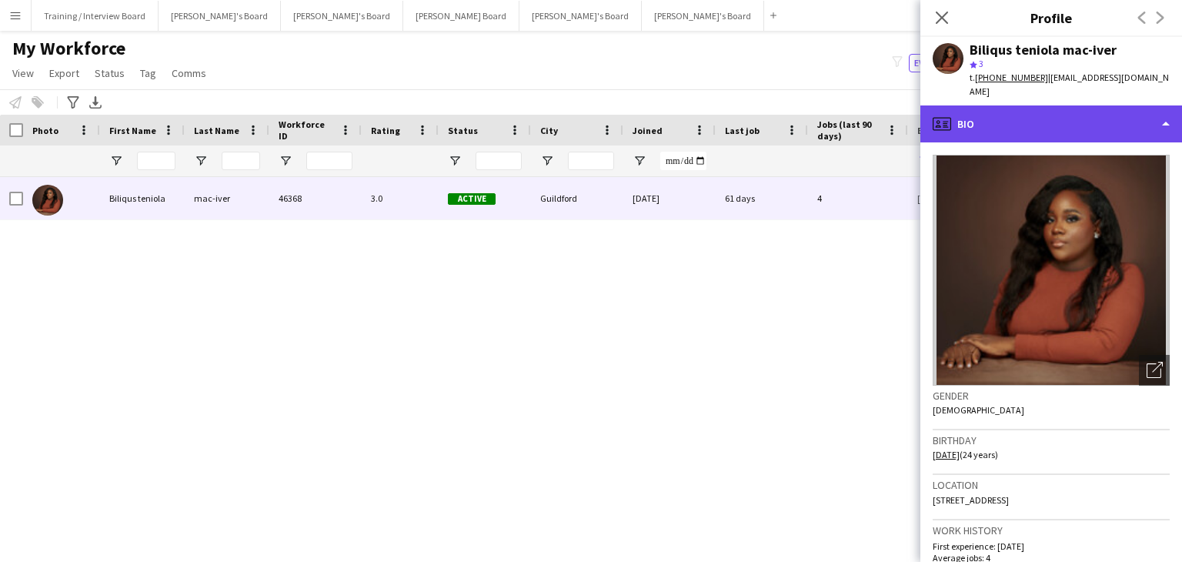
click at [1061, 105] on div "profile Bio" at bounding box center [1052, 123] width 262 height 37
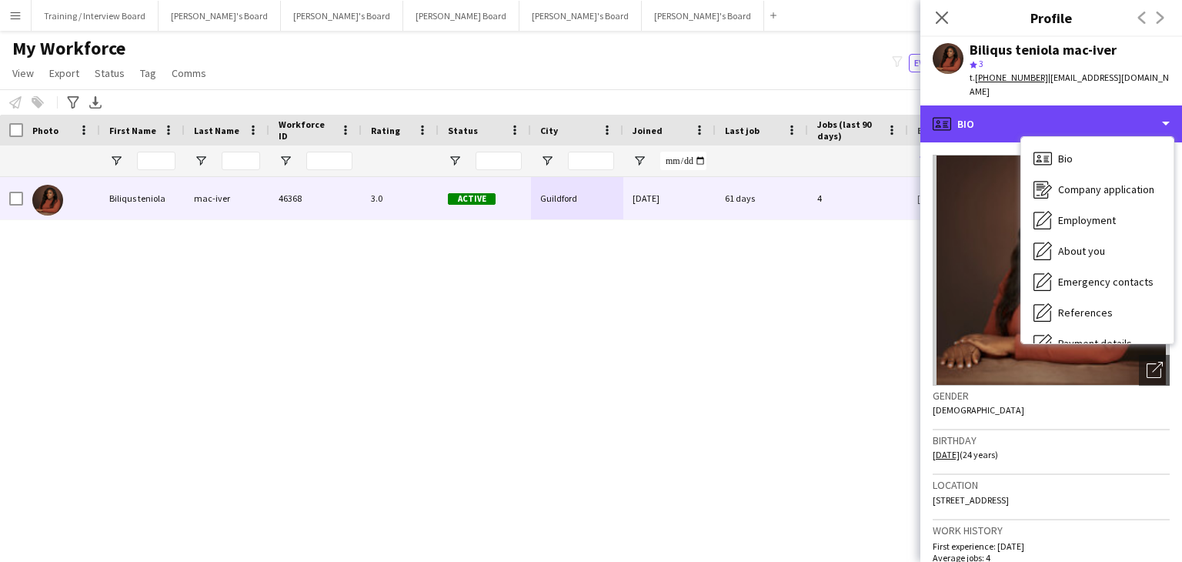
scroll to position [206, 0]
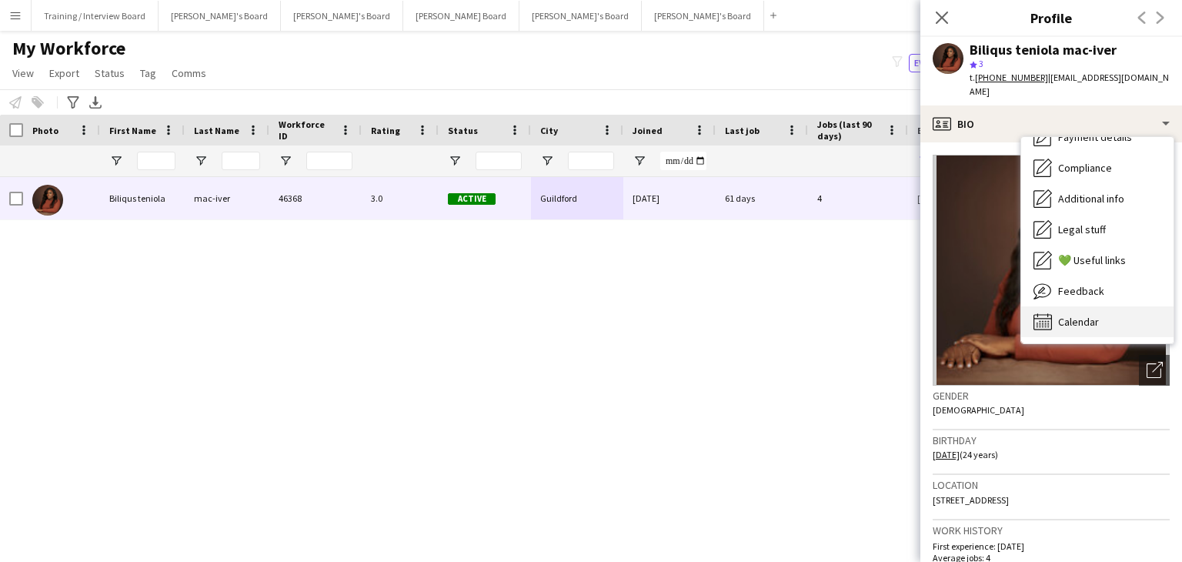
click at [1139, 319] on div "Calendar Calendar" at bounding box center [1097, 321] width 152 height 31
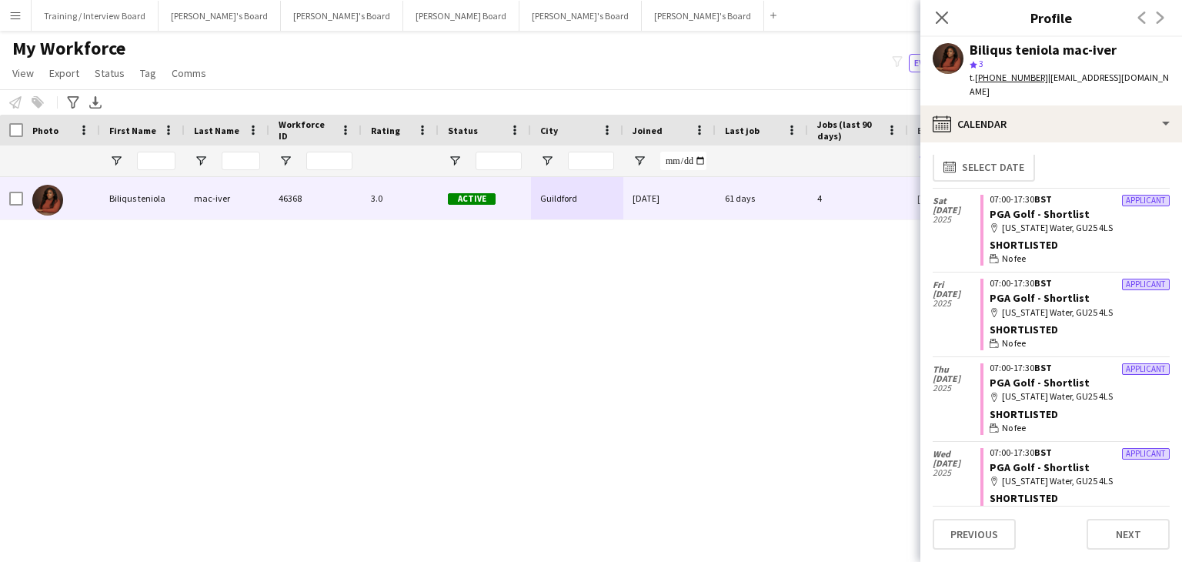
scroll to position [0, 0]
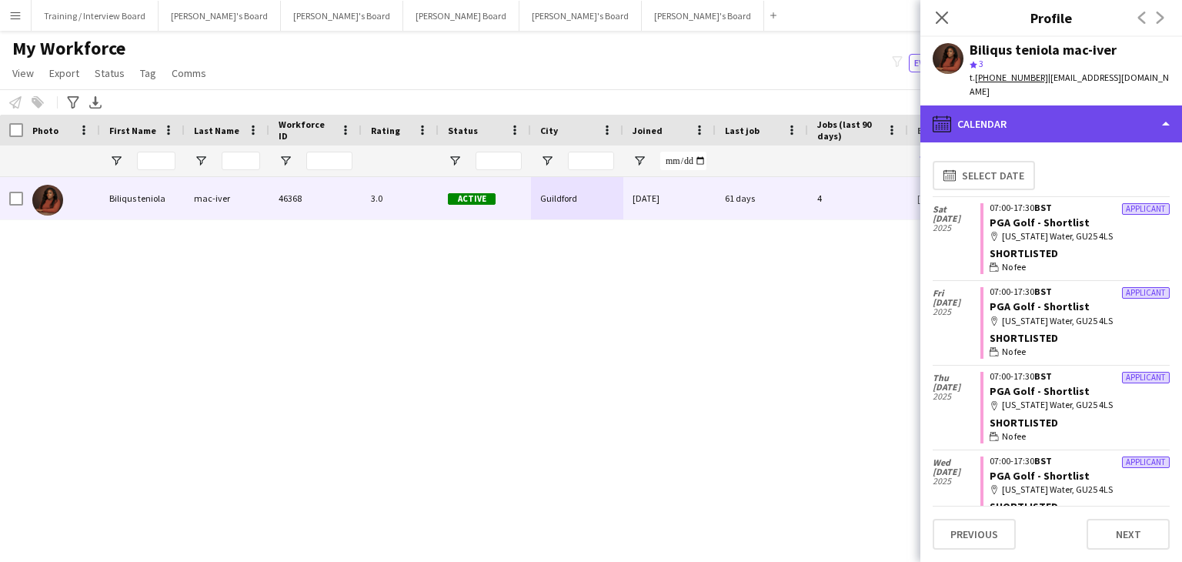
click at [1058, 113] on div "calendar-full Calendar" at bounding box center [1052, 123] width 262 height 37
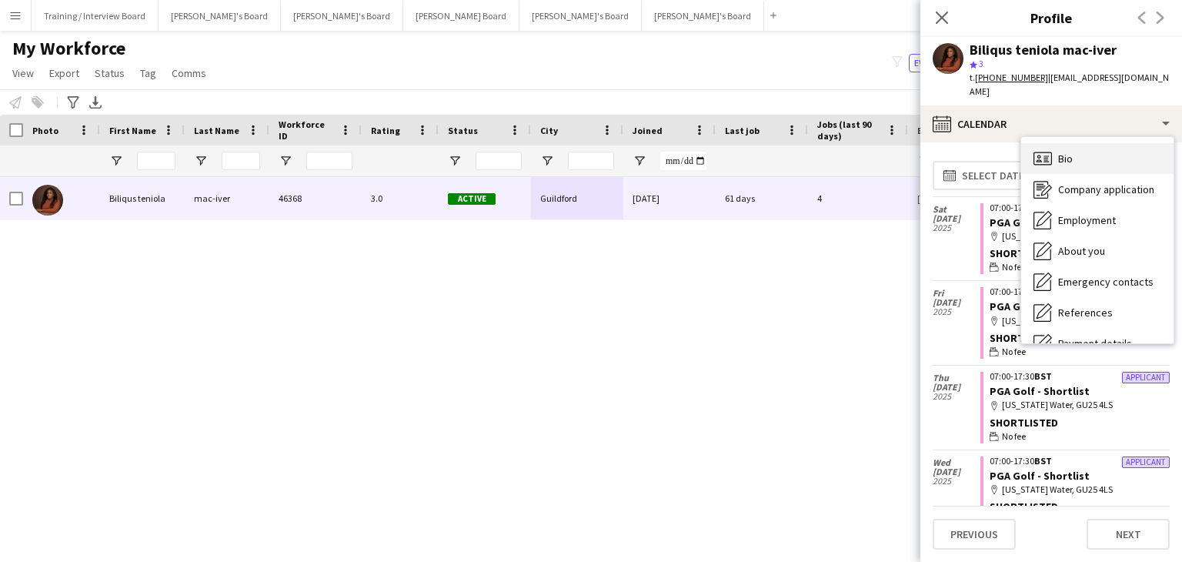
click at [1088, 145] on div "Bio Bio" at bounding box center [1097, 158] width 152 height 31
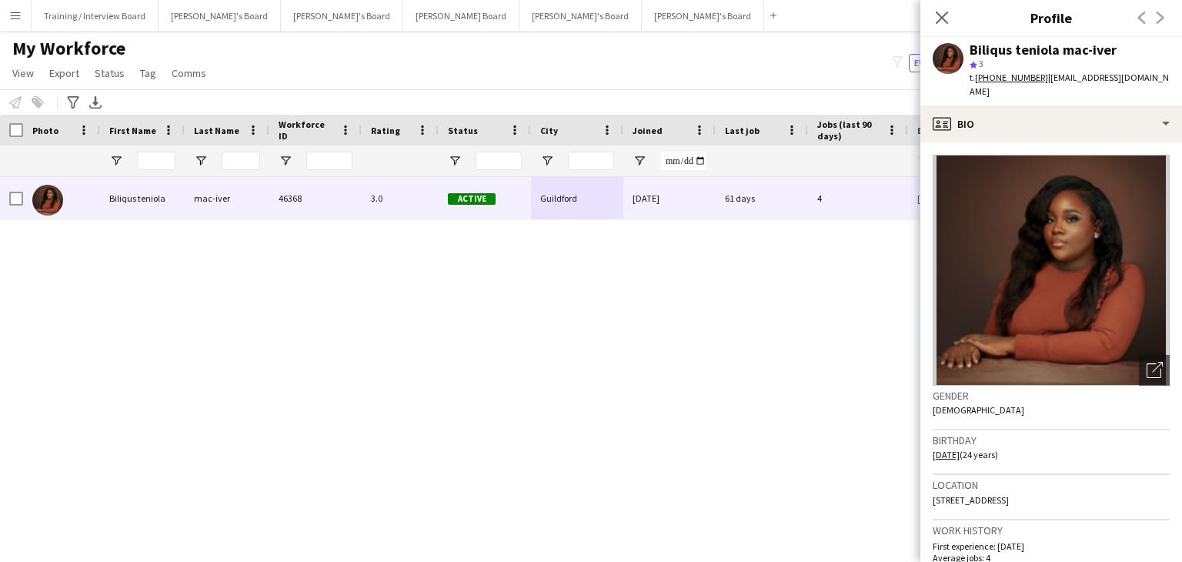
drag, startPoint x: 970, startPoint y: 49, endPoint x: 1108, endPoint y: 51, distance: 138.6
click at [1112, 50] on div "Biliqus teniola mac-iver" at bounding box center [1043, 50] width 147 height 14
copy div "Biliqus teniola mac-iver"
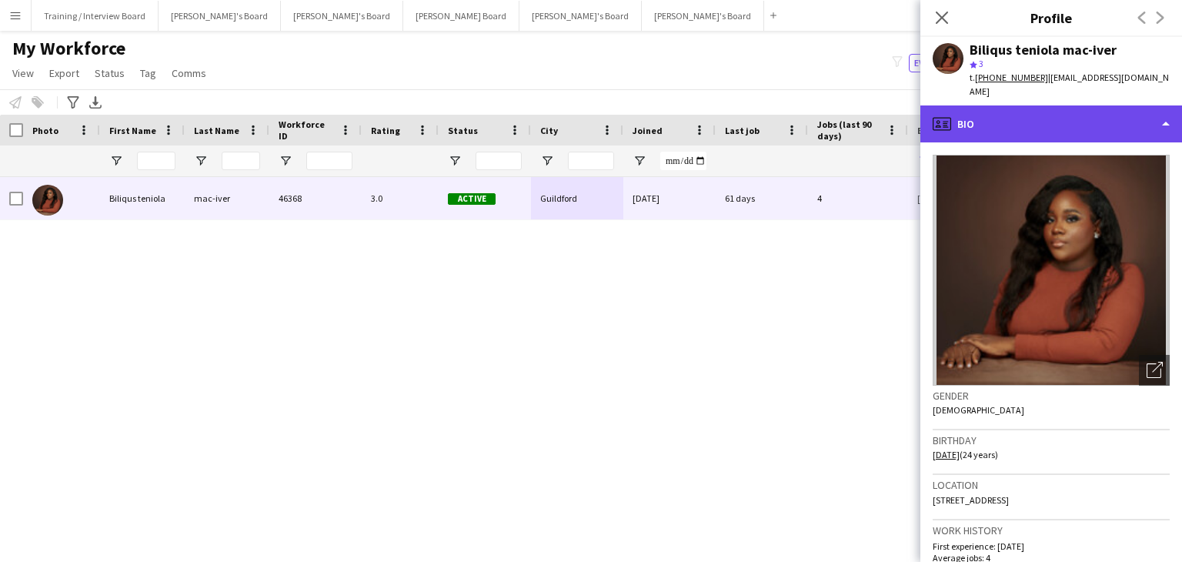
click at [1125, 107] on div "profile Bio" at bounding box center [1052, 123] width 262 height 37
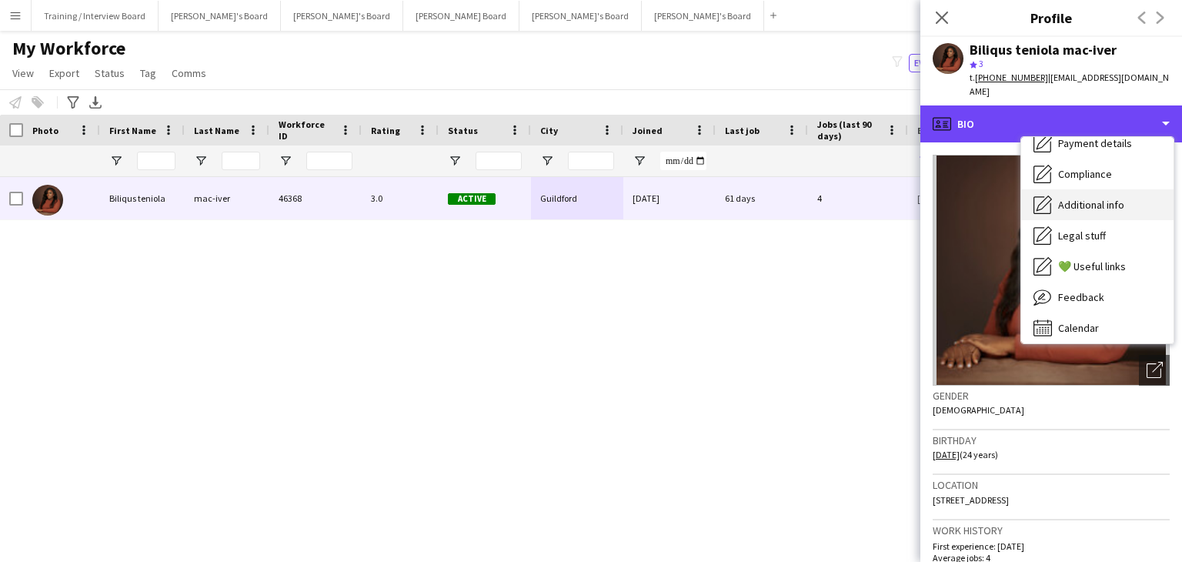
scroll to position [206, 0]
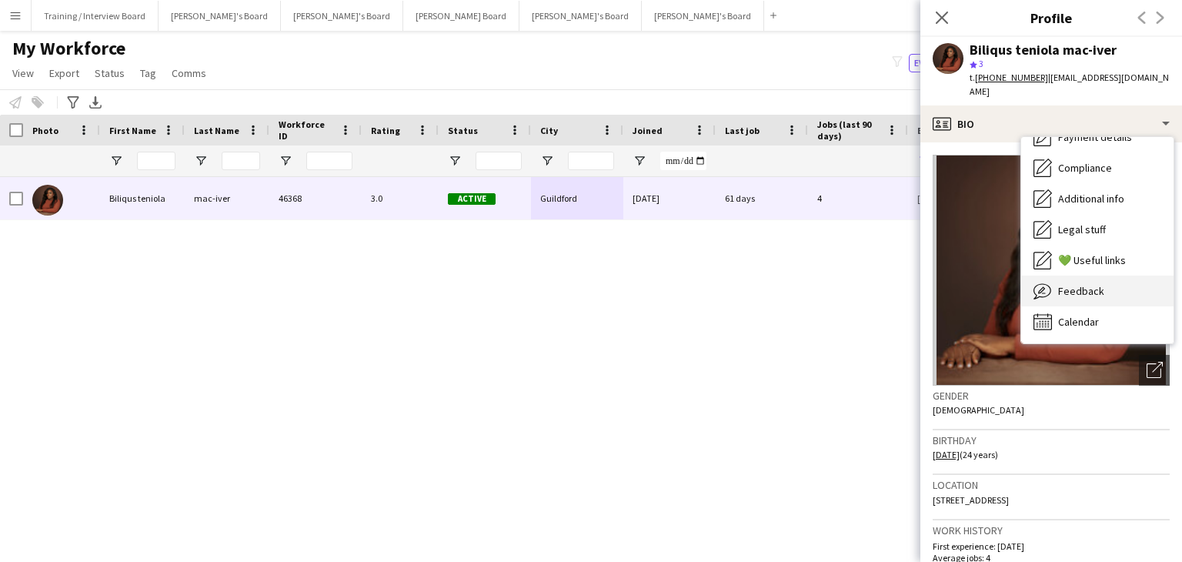
click at [1104, 276] on div "Feedback Feedback" at bounding box center [1097, 291] width 152 height 31
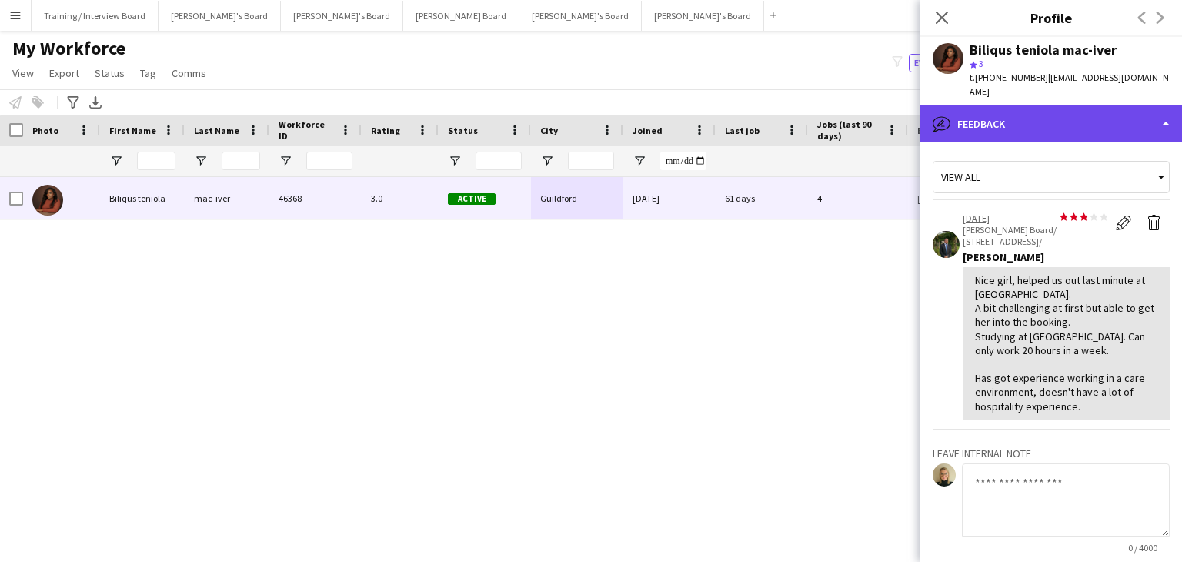
click at [1038, 115] on div "bubble-pencil Feedback" at bounding box center [1052, 123] width 262 height 37
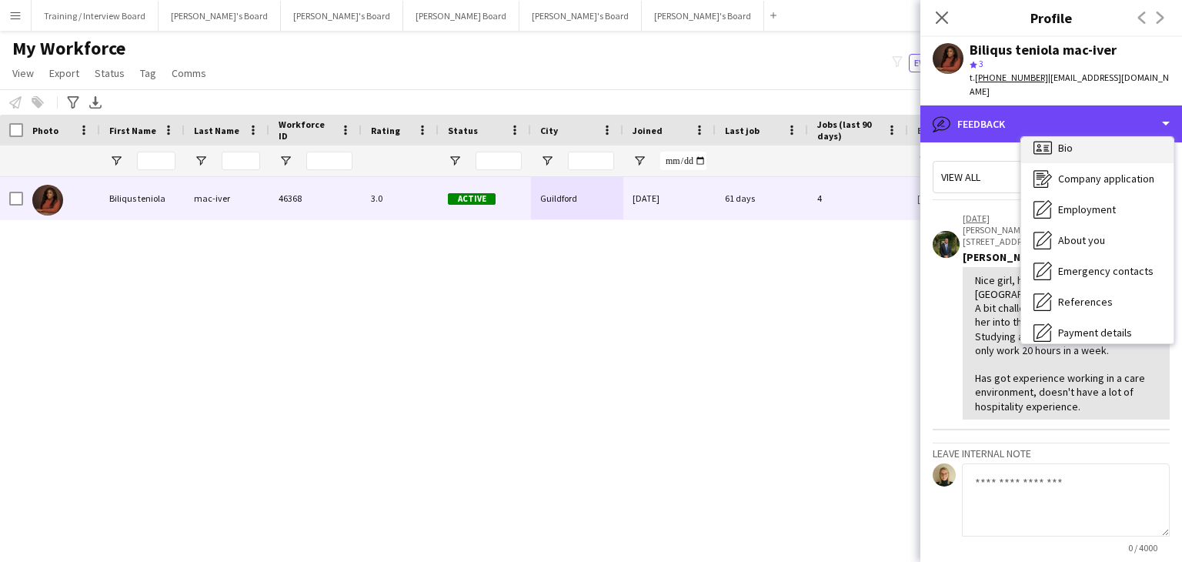
scroll to position [0, 0]
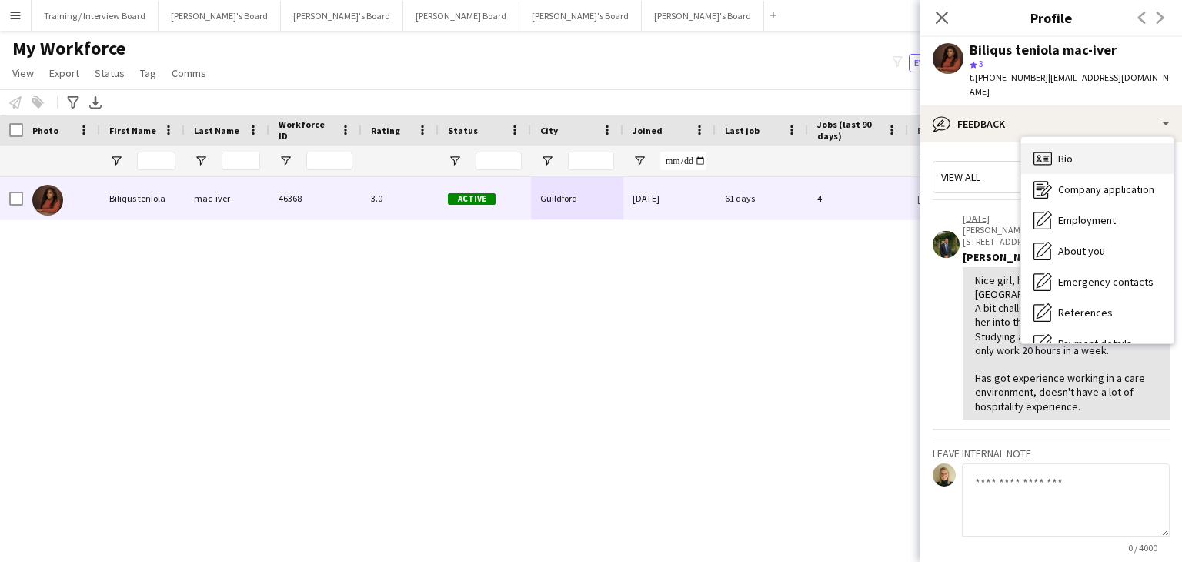
click at [1101, 150] on div "Bio Bio" at bounding box center [1097, 158] width 152 height 31
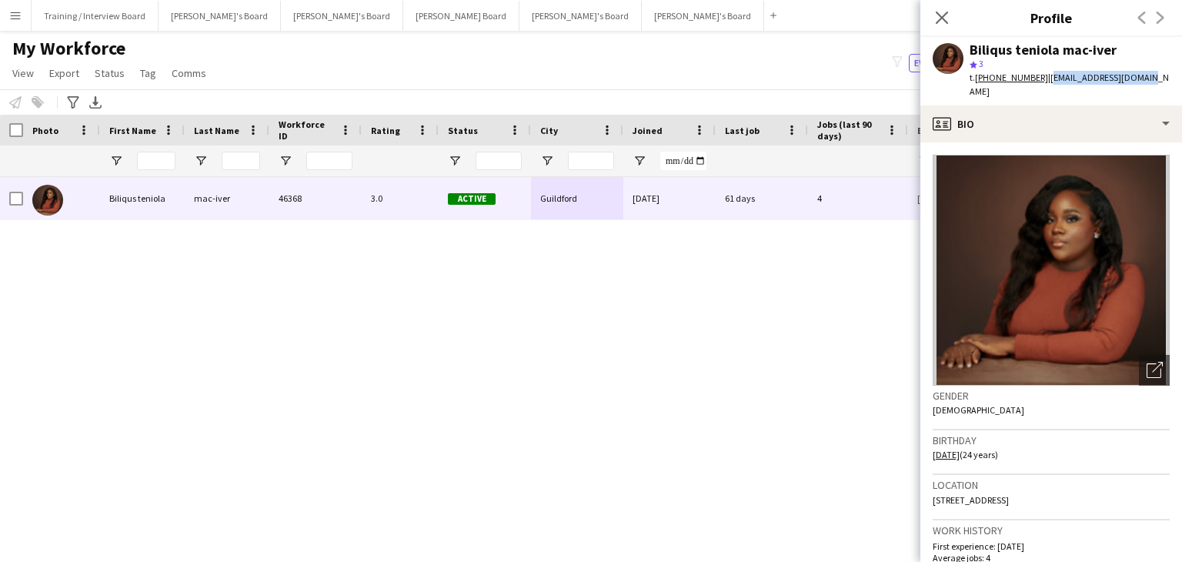
drag, startPoint x: 1146, startPoint y: 78, endPoint x: 1045, endPoint y: 79, distance: 101.6
click at [1045, 79] on div "Biliqus teniola mac-iver star 3 t. [PHONE_NUMBER] | [EMAIL_ADDRESS][DOMAIN_NAME]" at bounding box center [1052, 71] width 262 height 69
copy span "[EMAIL_ADDRESS][DOMAIN_NAME]"
